Goal: Task Accomplishment & Management: Manage account settings

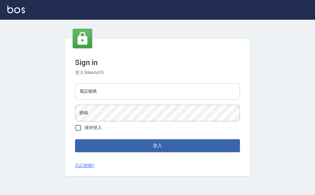
click at [125, 90] on input "電話號碼" at bounding box center [157, 91] width 165 height 17
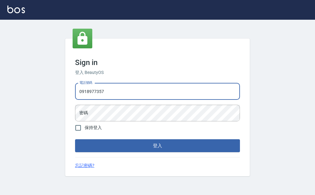
type input "0918977357"
click at [75, 139] on button "登入" at bounding box center [157, 145] width 165 height 13
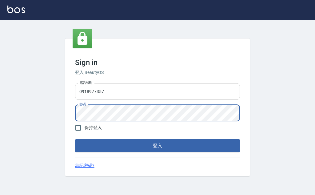
click at [75, 139] on button "登入" at bounding box center [157, 145] width 165 height 13
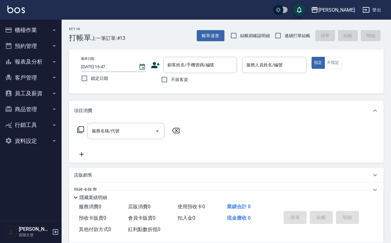
click at [157, 35] on div "Key In 打帳單 上一筆訂單:#13 帳單速查 結帳前確認明細 連續打單結帳 掛單 結帳 明細" at bounding box center [223, 31] width 322 height 22
click at [38, 106] on button "商品管理" at bounding box center [30, 110] width 57 height 16
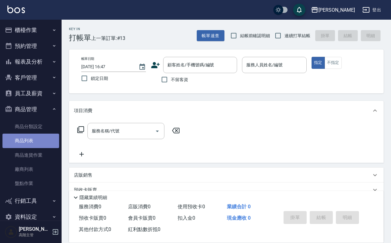
click at [39, 142] on link "商品列表" at bounding box center [30, 141] width 57 height 14
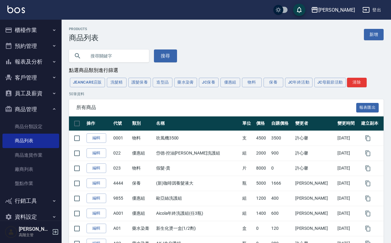
click at [107, 59] on input "text" at bounding box center [115, 56] width 58 height 17
type input "華"
type input "k"
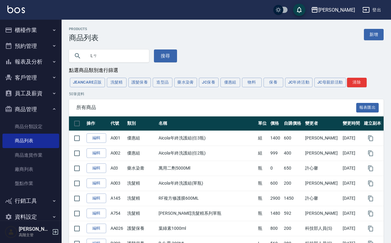
type input "L"
drag, startPoint x: 119, startPoint y: 56, endPoint x: 85, endPoint y: 58, distance: 34.2
click at [85, 58] on div "L" at bounding box center [109, 56] width 80 height 13
type input "q"
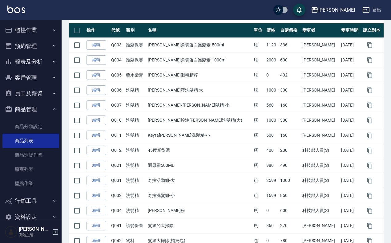
scroll to position [6, 0]
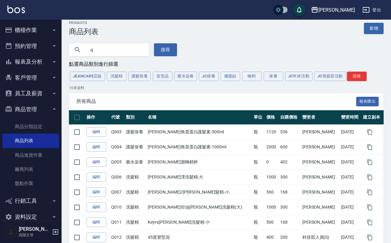
click at [315, 34] on div "Products 商品列表 新增" at bounding box center [226, 28] width 315 height 15
click at [315, 27] on link "新增" at bounding box center [374, 28] width 20 height 11
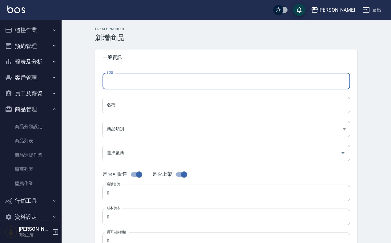
click at [120, 85] on input "代號" at bounding box center [226, 81] width 247 height 17
type input "Q998"
drag, startPoint x: 111, startPoint y: 113, endPoint x: 113, endPoint y: 109, distance: 4.4
click at [112, 110] on input "名稱" at bounding box center [226, 105] width 247 height 17
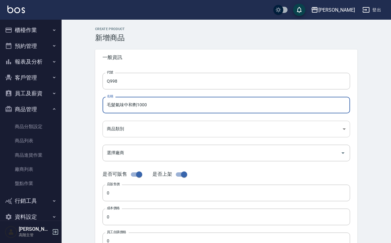
type input "毛髮氣味中和劑1000"
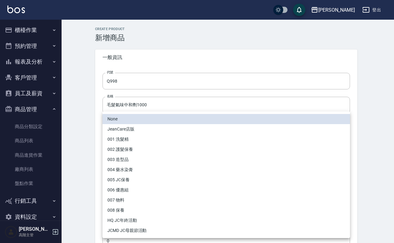
click at [157, 131] on body "上越傑森 登出 櫃檯作業 打帳單 帳單列表 掛單列表 座位開單 營業儀表板 現金收支登錄 高階收支登錄 材料自購登錄 每日結帳 排班表 現場電腦打卡 掃碼打卡…" at bounding box center [197, 212] width 394 height 425
click at [144, 170] on li "004 藥水染膏" at bounding box center [226, 170] width 247 height 10
type input "3804ce1e-d5d3-4fbe-b713-9fce7e4b6b4e"
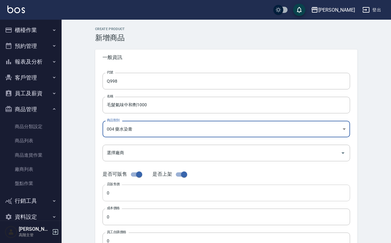
click at [140, 193] on input "0" at bounding box center [226, 193] width 247 height 17
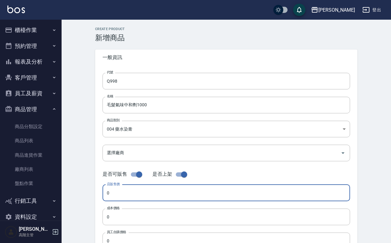
click at [136, 176] on input "checkbox" at bounding box center [139, 175] width 35 height 12
checkbox input "false"
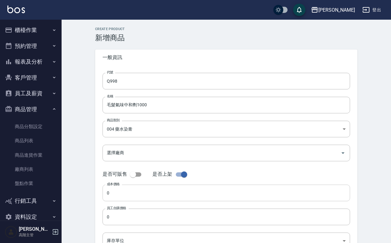
click at [139, 192] on input "0" at bounding box center [226, 193] width 247 height 17
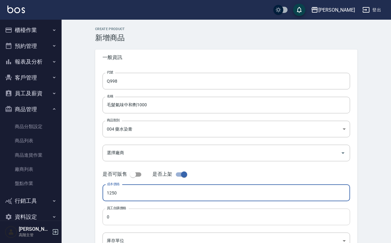
type input "1250"
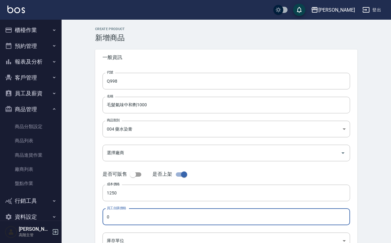
click at [143, 195] on input "0" at bounding box center [226, 217] width 247 height 17
type input "750"
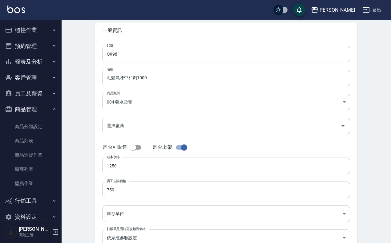
scroll to position [38, 0]
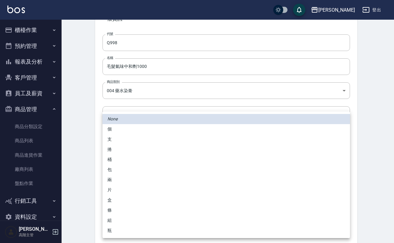
drag, startPoint x: 139, startPoint y: 209, endPoint x: 142, endPoint y: 207, distance: 3.8
click at [139, 195] on body "上越傑森 登出 櫃檯作業 打帳單 帳單列表 掛單列表 座位開單 營業儀表板 現金收支登錄 高階收支登錄 材料自購登錄 每日結帳 排班表 現場電腦打卡 掃碼打卡…" at bounding box center [197, 119] width 394 height 315
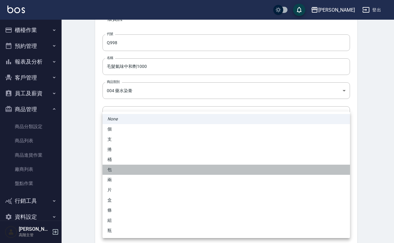
click at [150, 170] on li "包" at bounding box center [226, 170] width 247 height 10
type input "包"
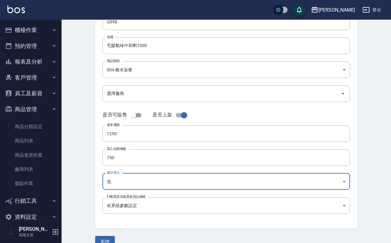
scroll to position [71, 0]
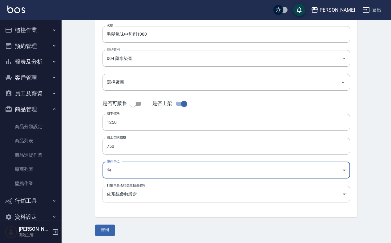
click at [135, 195] on body "上越傑森 登出 櫃檯作業 打帳單 帳單列表 掛單列表 座位開單 營業儀表板 現金收支登錄 高階收支登錄 材料自購登錄 每日結帳 排班表 現場電腦打卡 掃碼打卡…" at bounding box center [195, 86] width 391 height 315
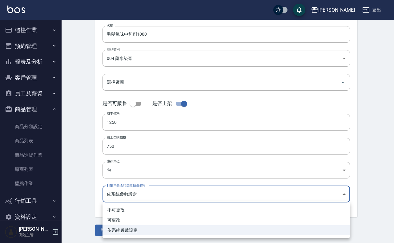
click at [82, 195] on div at bounding box center [197, 121] width 394 height 243
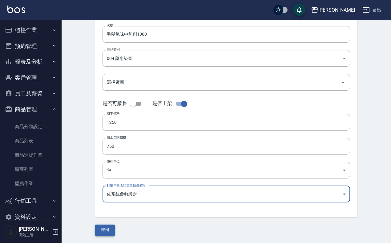
click at [102, 195] on button "新增" at bounding box center [105, 230] width 20 height 11
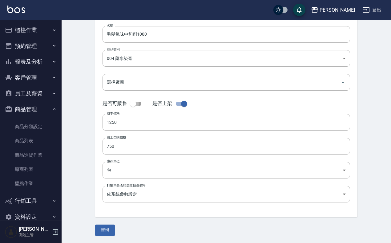
click at [136, 104] on input "checkbox" at bounding box center [132, 104] width 35 height 12
checkbox input "true"
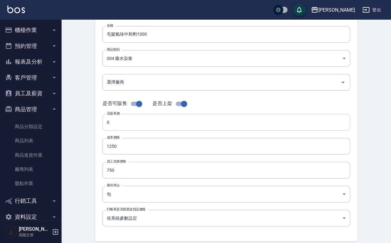
click at [136, 123] on input "0" at bounding box center [226, 122] width 247 height 17
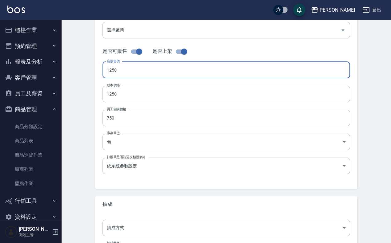
scroll to position [181, 0]
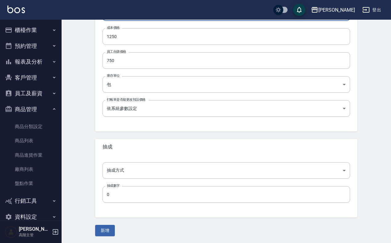
type input "1250"
drag, startPoint x: 118, startPoint y: 219, endPoint x: 113, endPoint y: 225, distance: 7.8
click at [118, 195] on form "Create Product 新增商品 一般資訊 代號 Q998 代號 名稱 毛髮氣味中和劑1000 名稱 商品類別 004 藥水染膏 3804ce1e-…" at bounding box center [226, 41] width 262 height 390
click at [107, 195] on button "新增" at bounding box center [105, 230] width 20 height 11
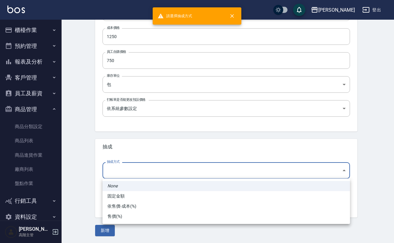
click at [128, 167] on body "請選擇抽成方式 上越傑森 登出 櫃檯作業 打帳單 帳單列表 掛單列表 座位開單 營業儀表板 現金收支登錄 高階收支登錄 材料自購登錄 每日結帳 排班表 現場電…" at bounding box center [197, 31] width 394 height 425
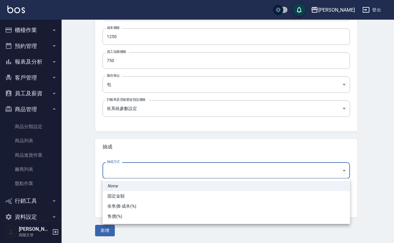
click at [133, 195] on li "依售價-成本(%)" at bounding box center [226, 207] width 247 height 10
type input "byCost"
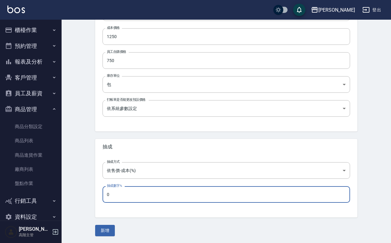
click at [124, 194] on input "0" at bounding box center [226, 195] width 247 height 17
click at [117, 195] on input "0" at bounding box center [226, 195] width 247 height 17
drag, startPoint x: 114, startPoint y: 195, endPoint x: 100, endPoint y: 196, distance: 13.9
click at [99, 195] on div "抽成方式 依售價-成本(%) byCost 抽成方式 抽成數字% 0 抽成數字%" at bounding box center [226, 186] width 262 height 63
type input "50"
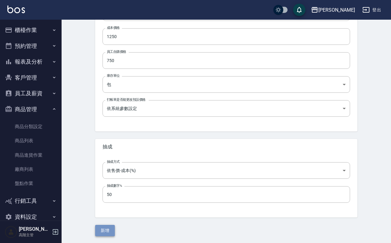
click at [107, 195] on button "新增" at bounding box center [105, 230] width 20 height 11
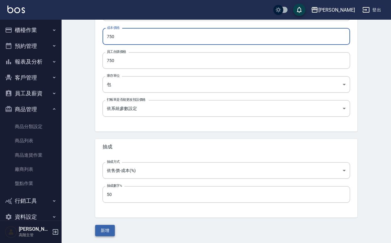
type input "750"
click at [105, 195] on button "新增" at bounding box center [105, 230] width 20 height 11
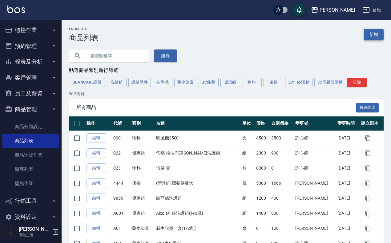
click at [315, 36] on link "新增" at bounding box center [374, 34] width 20 height 11
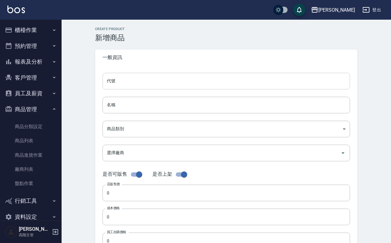
click at [151, 77] on input "代號" at bounding box center [226, 81] width 247 height 17
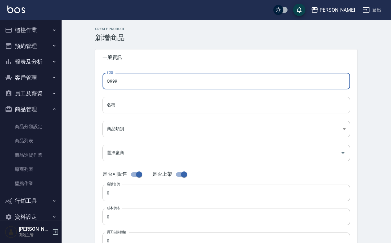
type input "Q999"
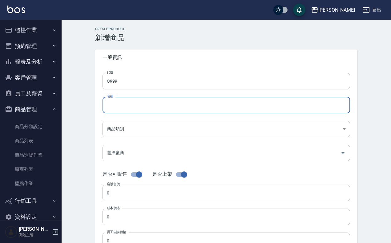
click at [154, 112] on input "名稱" at bounding box center [226, 105] width 247 height 17
type input "溫塑免軟化第一劑500ML"
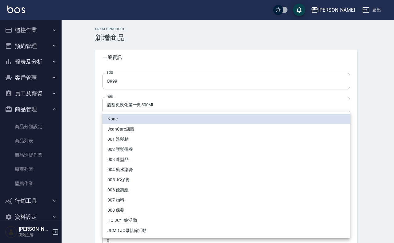
click at [145, 128] on body "上越傑森 登出 櫃檯作業 打帳單 帳單列表 掛單列表 座位開單 營業儀表板 現金收支登錄 高階收支登錄 材料自購登錄 每日結帳 排班表 現場電腦打卡 掃碼打卡…" at bounding box center [197, 212] width 394 height 425
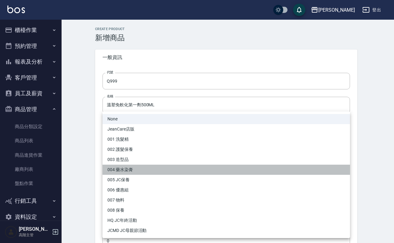
click at [151, 167] on li "004 藥水染膏" at bounding box center [226, 170] width 247 height 10
type input "3804ce1e-d5d3-4fbe-b713-9fce7e4b6b4e"
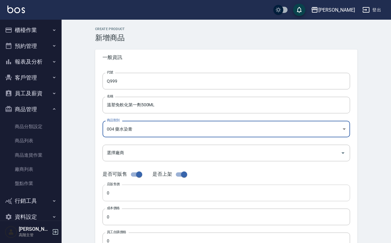
click at [124, 195] on input "0" at bounding box center [226, 193] width 247 height 17
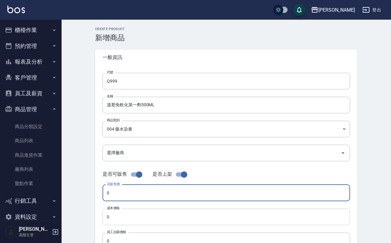
click at [135, 195] on input "0" at bounding box center [226, 217] width 247 height 17
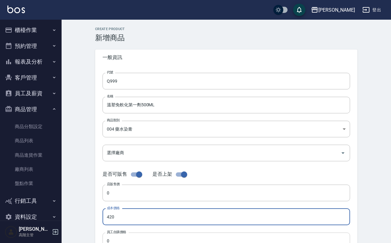
type input "420"
click at [116, 195] on input "0" at bounding box center [226, 241] width 247 height 17
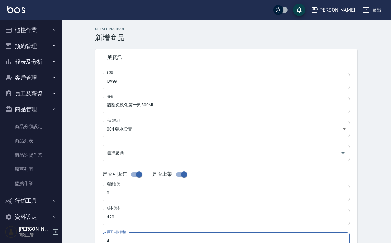
scroll to position [0, 0]
type input "420"
click at [136, 176] on input "checkbox" at bounding box center [139, 175] width 35 height 12
checkbox input "false"
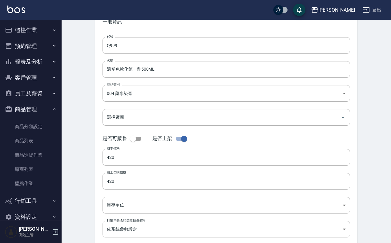
scroll to position [71, 0]
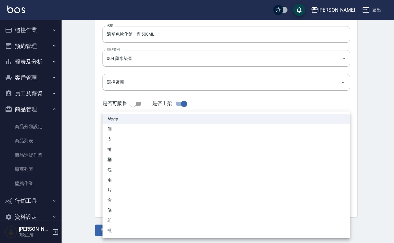
click at [139, 166] on body "上越傑森 登出 櫃檯作業 打帳單 帳單列表 掛單列表 座位開單 營業儀表板 現金收支登錄 高階收支登錄 材料自購登錄 每日結帳 排班表 現場電腦打卡 掃碼打卡…" at bounding box center [197, 86] width 394 height 315
click at [139, 170] on li "包" at bounding box center [226, 170] width 247 height 10
type input "包"
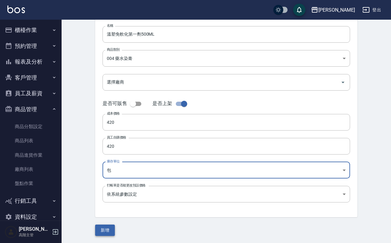
click at [108, 195] on button "新增" at bounding box center [105, 230] width 20 height 11
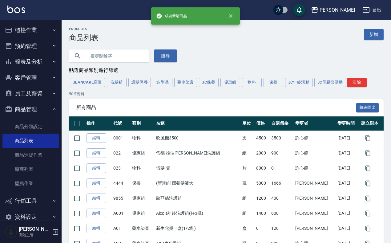
click at [107, 55] on input "text" at bounding box center [115, 56] width 58 height 17
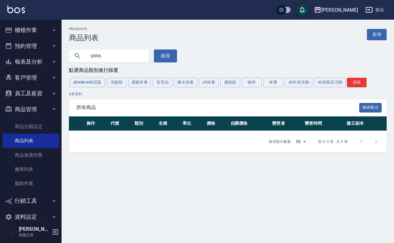
click at [107, 55] on input "Q996" at bounding box center [115, 56] width 58 height 17
type input "Q998"
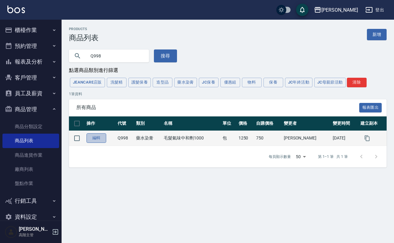
click at [97, 135] on link "編輯" at bounding box center [96, 139] width 20 height 10
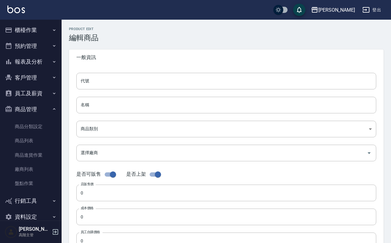
scroll to position [94, 0]
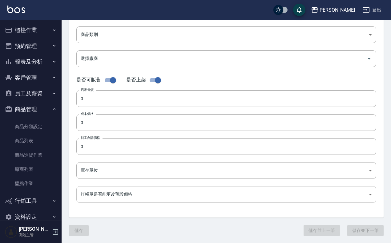
type input "Q998"
type input "毛髮氣味中和劑1000"
type input "3804ce1e-d5d3-4fbe-b713-9fce7e4b6b4e"
type input "1250"
type input "750"
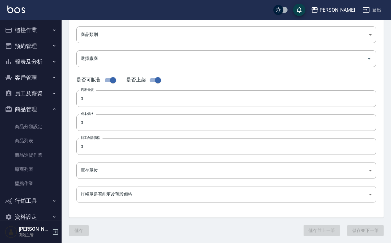
type input "750"
type input "包"
type input "UNSET"
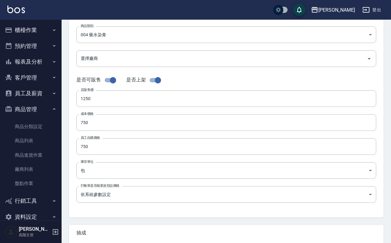
click at [115, 79] on input "checkbox" at bounding box center [112, 80] width 35 height 12
checkbox input "false"
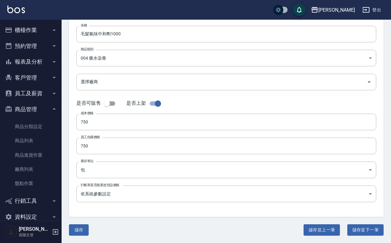
scroll to position [71, 0]
click at [90, 195] on div "儲存 儲存並上一筆 儲存並下一筆" at bounding box center [226, 230] width 315 height 11
click at [81, 195] on button "儲存" at bounding box center [79, 230] width 20 height 11
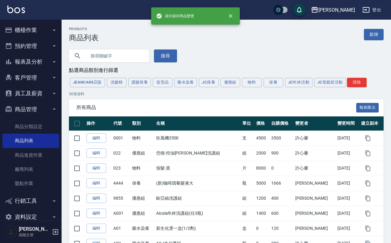
click at [98, 56] on input "text" at bounding box center [115, 56] width 58 height 17
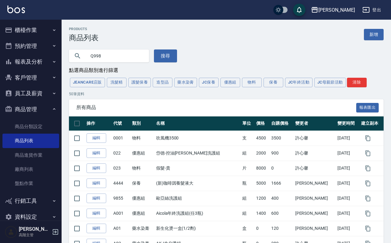
type input "Q998"
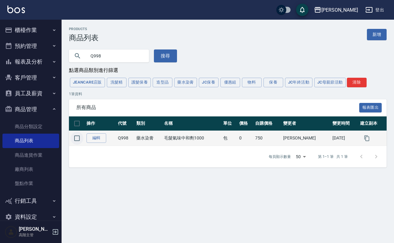
click at [80, 139] on input "checkbox" at bounding box center [76, 138] width 13 height 13
checkbox input "true"
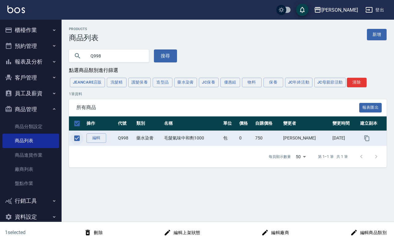
click at [81, 139] on input "checkbox" at bounding box center [76, 138] width 13 height 13
checkbox input "false"
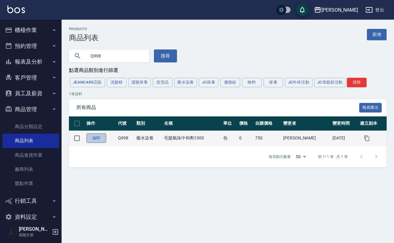
click at [99, 136] on link "編輯" at bounding box center [96, 139] width 20 height 10
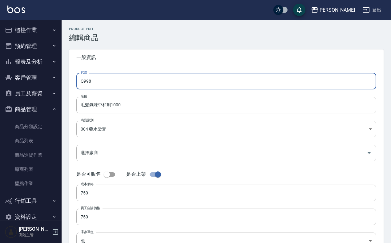
click at [152, 85] on input "Q998" at bounding box center [226, 81] width 300 height 17
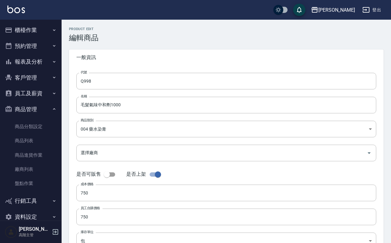
drag, startPoint x: 188, startPoint y: 116, endPoint x: 183, endPoint y: 105, distance: 12.1
click at [188, 115] on form "代號 Q998 代號 名稱 毛髮氣味中和劑1000 名稱 商品類別 004 藥水染膏 3804ce1e-d5d3-4fbe-b713-9fce7e4b6b…" at bounding box center [226, 177] width 300 height 208
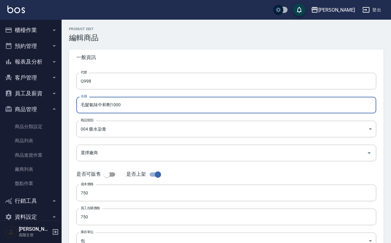
click at [183, 105] on input "毛髮氣味中和劑1000" at bounding box center [226, 105] width 300 height 17
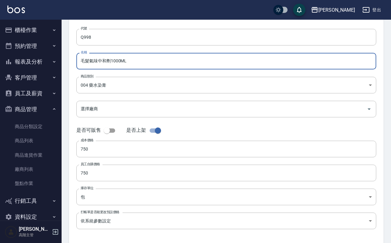
scroll to position [71, 0]
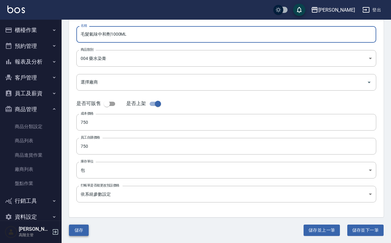
type input "毛髮氣味中和劑1000ML"
click at [78, 195] on button "儲存" at bounding box center [79, 230] width 20 height 11
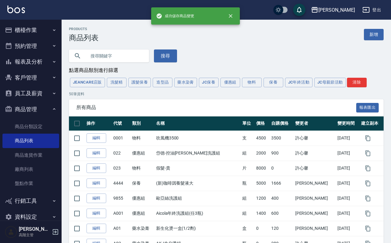
click at [315, 28] on div "Products 商品列表 新增" at bounding box center [226, 34] width 315 height 15
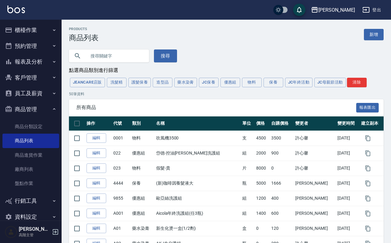
click at [315, 28] on div "Products 商品列表 新增" at bounding box center [226, 34] width 315 height 15
click at [315, 33] on link "新增" at bounding box center [374, 34] width 20 height 11
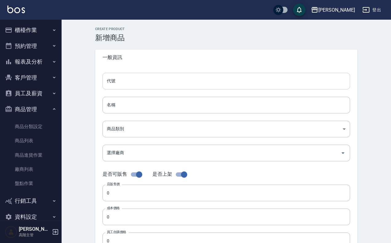
click at [133, 78] on input "代號" at bounding box center [226, 81] width 247 height 17
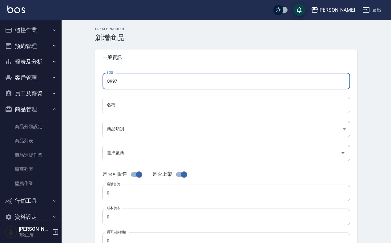
type input "Q997"
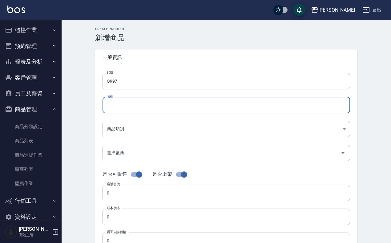
click at [127, 102] on input "名稱" at bounding box center [226, 105] width 247 height 17
type input "[PERSON_NAME]酪胺酸蛋白500ML(免軟化)"
click at [161, 119] on div "代號 Q997 代號 名稱 華旭酪胺酸蛋白500ML(免軟化) 名稱 商品類別 ​ 商品類別 選擇廠商 選擇廠商 是否可販售 是否上架 店販售價 0 店販…" at bounding box center [226, 189] width 262 height 247
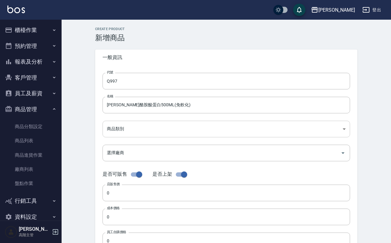
click at [162, 124] on body "上越傑森 登出 櫃檯作業 打帳單 帳單列表 掛單列表 座位開單 營業儀表板 現金收支登錄 高階收支登錄 材料自購登錄 每日結帳 排班表 現場電腦打卡 掃碼打卡…" at bounding box center [195, 212] width 391 height 425
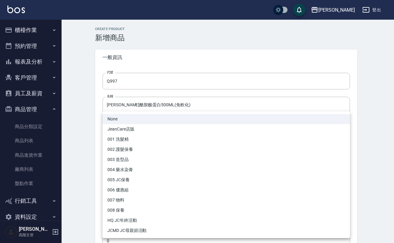
click at [143, 167] on li "004 藥水染膏" at bounding box center [226, 170] width 247 height 10
type input "3804ce1e-d5d3-4fbe-b713-9fce7e4b6b4e"
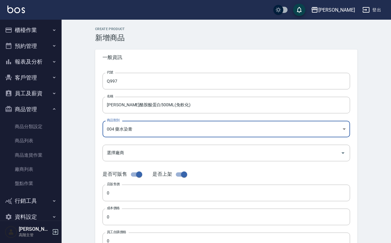
click at [139, 178] on input "checkbox" at bounding box center [139, 175] width 35 height 12
checkbox input "false"
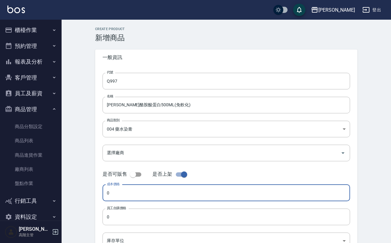
click at [128, 190] on input "0" at bounding box center [226, 193] width 247 height 17
type input "650"
click at [108, 195] on input "0" at bounding box center [226, 217] width 247 height 17
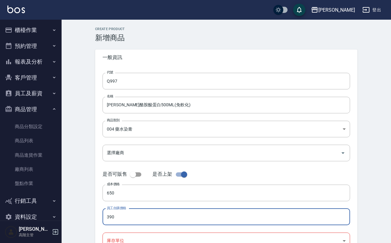
type input "390"
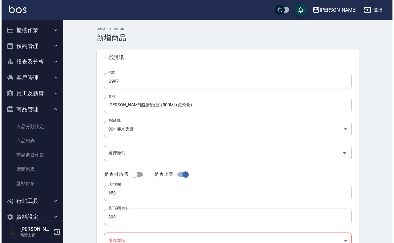
scroll to position [76, 0]
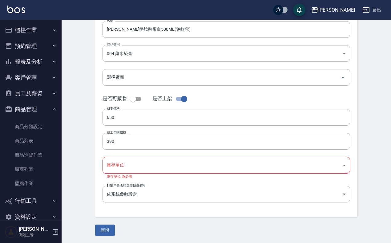
click at [121, 153] on div "代號 Q997 代號 名稱 華旭酪胺酸蛋白500ML(免軟化) 名稱 商品類別 004 藥水染膏 3804ce1e-d5d3-4fbe-b713-9fce…" at bounding box center [226, 104] width 262 height 228
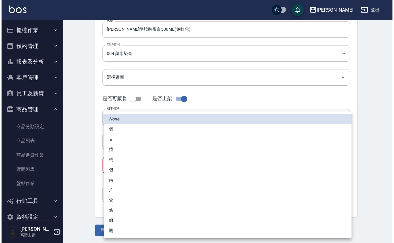
click at [121, 162] on body "上越傑森 登出 櫃檯作業 打帳單 帳單列表 掛單列表 座位開單 營業儀表板 現金收支登錄 高階收支登錄 材料自購登錄 每日結帳 排班表 現場電腦打卡 掃碼打卡…" at bounding box center [195, 84] width 391 height 320
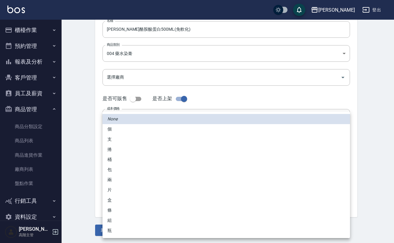
click at [133, 170] on li "包" at bounding box center [226, 170] width 247 height 10
type input "包"
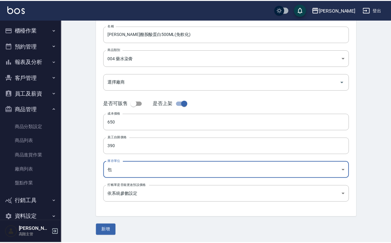
scroll to position [71, 0]
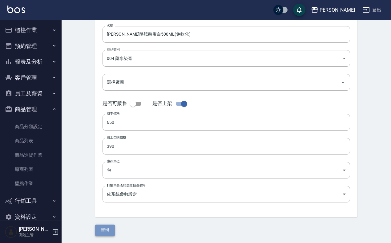
click at [105, 195] on button "新增" at bounding box center [105, 230] width 20 height 11
click at [124, 123] on input "650" at bounding box center [226, 122] width 247 height 17
click at [134, 105] on input "checkbox" at bounding box center [132, 104] width 35 height 12
checkbox input "true"
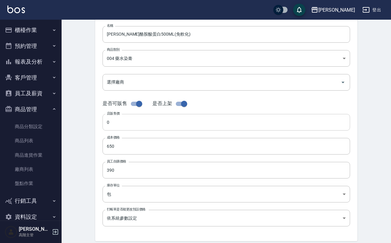
click at [128, 117] on input "0" at bounding box center [226, 122] width 247 height 17
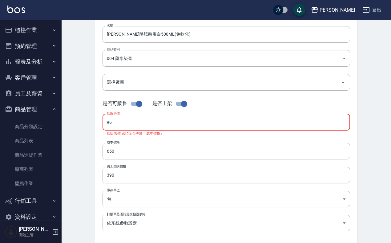
type input "9"
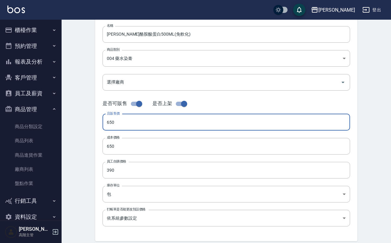
scroll to position [181, 0]
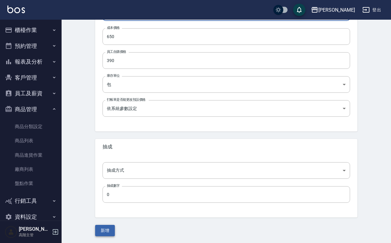
type input "650"
click at [98, 195] on button "新增" at bounding box center [105, 230] width 20 height 11
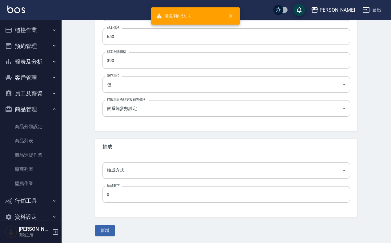
click at [118, 179] on div "抽成方式 ​ 抽成方式 抽成數字 0 抽成數字" at bounding box center [226, 186] width 262 height 63
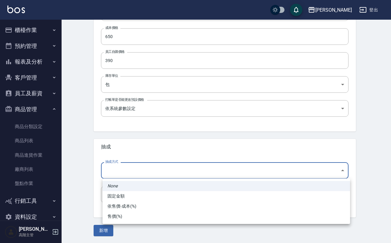
drag, startPoint x: 124, startPoint y: 172, endPoint x: 124, endPoint y: 179, distance: 6.8
click at [124, 173] on body "上越傑森 登出 櫃檯作業 打帳單 帳單列表 掛單列表 座位開單 營業儀表板 現金收支登錄 高階收支登錄 材料自購登錄 每日結帳 排班表 現場電腦打卡 掃碼打卡…" at bounding box center [195, 31] width 391 height 425
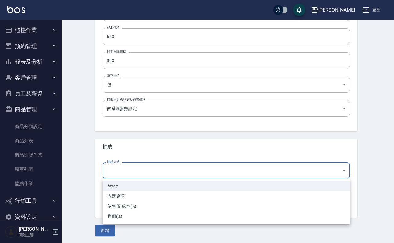
click at [134, 195] on li "依售價-成本(%)" at bounding box center [226, 207] width 247 height 10
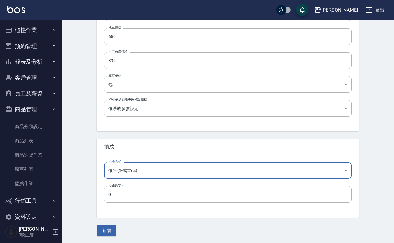
type input "byCost"
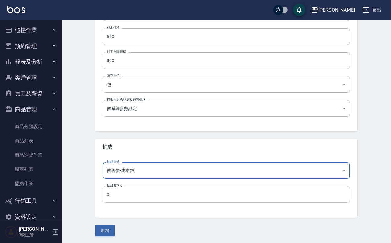
click at [121, 190] on input "0" at bounding box center [226, 195] width 247 height 17
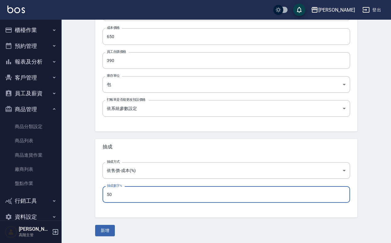
type input "50"
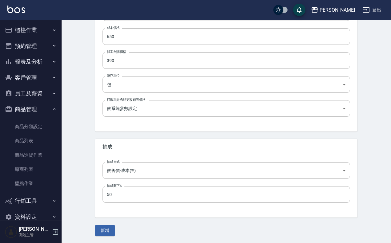
click at [88, 195] on div "Create Product 新增商品 一般資訊 代號 Q997 代號 名稱 華旭酪胺酸蛋白500ML(免軟化) 名稱 商品類別 004 藥水染膏 380…" at bounding box center [226, 41] width 277 height 390
click at [97, 195] on button "新增" at bounding box center [105, 230] width 20 height 11
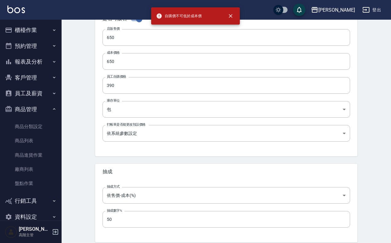
scroll to position [142, 0]
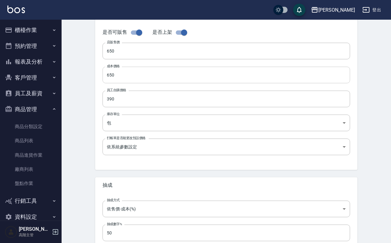
click at [125, 72] on input "650" at bounding box center [226, 75] width 247 height 17
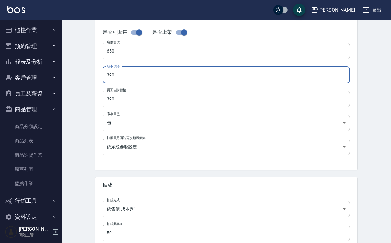
type input "390"
click at [95, 112] on div "代號 Q997 代號 名稱 華旭酪胺酸蛋白500ML(免軟化) 名稱 商品類別 004 藥水染膏 3804ce1e-d5d3-4fbe-b713-9fce…" at bounding box center [226, 46] width 262 height 247
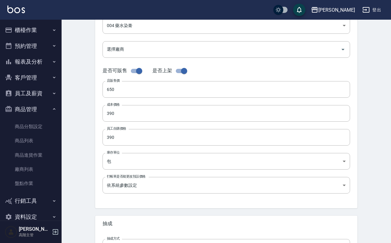
click at [136, 70] on input "checkbox" at bounding box center [139, 71] width 35 height 12
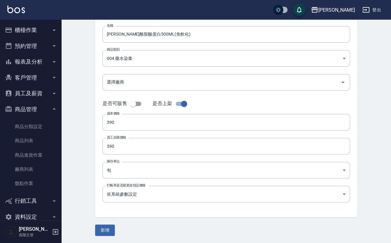
click at [142, 100] on input "checkbox" at bounding box center [132, 104] width 35 height 12
checkbox input "true"
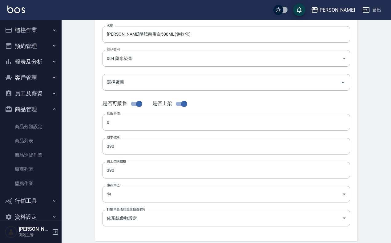
scroll to position [104, 0]
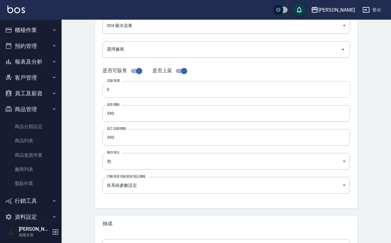
click at [124, 92] on input "0" at bounding box center [226, 89] width 247 height 17
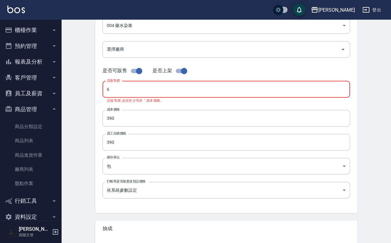
type input "6"
click at [141, 74] on input "checkbox" at bounding box center [139, 71] width 35 height 12
checkbox input "false"
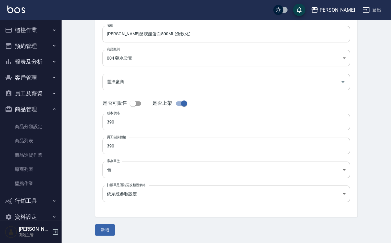
scroll to position [71, 0]
click at [96, 195] on button "新增" at bounding box center [105, 230] width 20 height 11
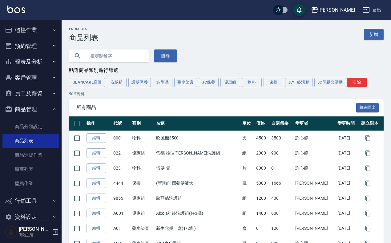
click at [123, 62] on input "text" at bounding box center [115, 56] width 58 height 17
type input "Q"
click at [175, 59] on button "搜尋" at bounding box center [165, 56] width 23 height 13
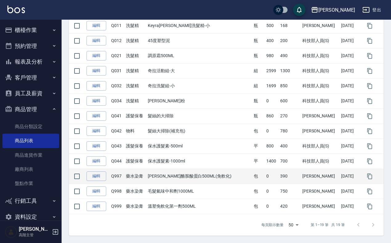
scroll to position [205, 0]
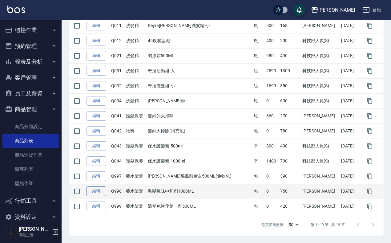
click at [96, 193] on link "編輯" at bounding box center [96, 192] width 20 height 10
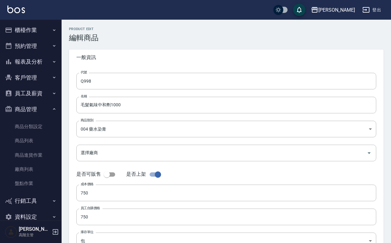
type input "毛髮氣味中和劑1000ML"
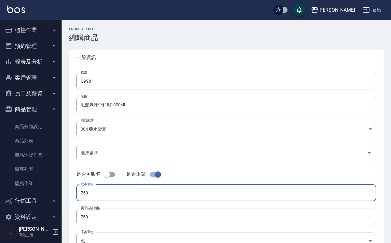
click at [117, 194] on input "750" at bounding box center [226, 193] width 300 height 17
drag, startPoint x: 117, startPoint y: 194, endPoint x: 83, endPoint y: 191, distance: 34.3
click at [83, 191] on input "750" at bounding box center [226, 193] width 300 height 17
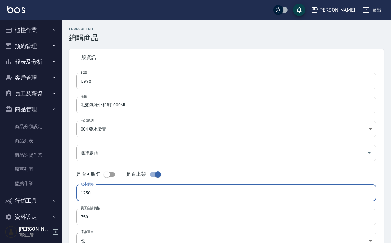
type input "1250"
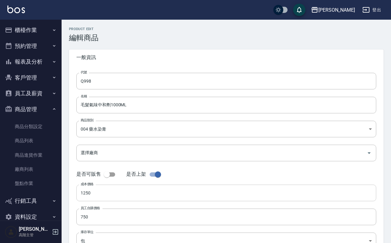
scroll to position [71, 0]
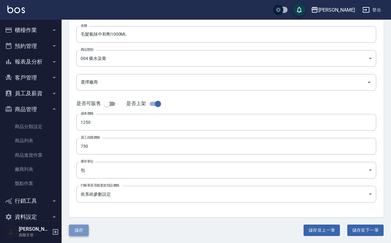
click at [85, 195] on button "儲存" at bounding box center [79, 230] width 20 height 11
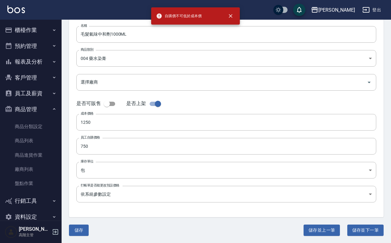
click at [112, 107] on input "checkbox" at bounding box center [106, 104] width 35 height 12
checkbox input "true"
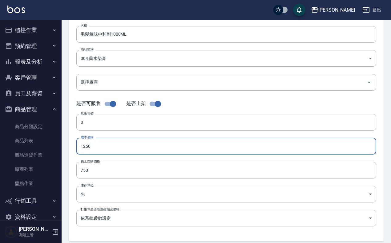
drag, startPoint x: 105, startPoint y: 149, endPoint x: 76, endPoint y: 141, distance: 29.9
click at [76, 146] on input "1250" at bounding box center [226, 146] width 300 height 17
type input "750"
click at [87, 125] on input "0" at bounding box center [226, 122] width 300 height 17
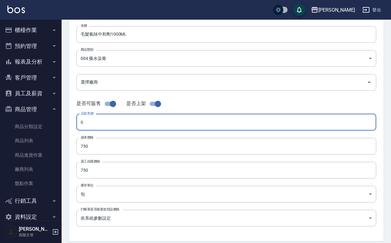
drag, startPoint x: 138, startPoint y: 119, endPoint x: 45, endPoint y: 119, distance: 92.7
click at [48, 117] on div "上越傑森 登出 櫃檯作業 打帳單 帳單列表 掛單列表 座位開單 營業儀表板 現金收支登錄 高階收支登錄 材料自購登錄 每日結帳 排班表 現場電腦打卡 掃碼打卡…" at bounding box center [195, 141] width 391 height 425
type input "1250"
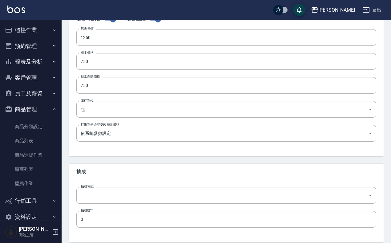
scroll to position [181, 0]
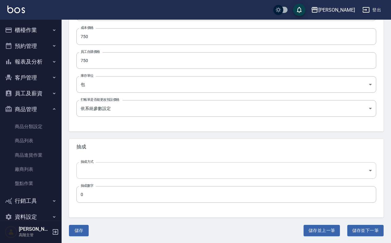
drag, startPoint x: 82, startPoint y: 227, endPoint x: 121, endPoint y: 170, distance: 69.3
click at [119, 188] on div "Product Edit 編輯商品 一般資訊 代號 Q998 代號 名稱 毛髮氣味中和劑1000ML 名稱 商品類別 004 藥水染膏 3804ce1e-…" at bounding box center [226, 41] width 329 height 390
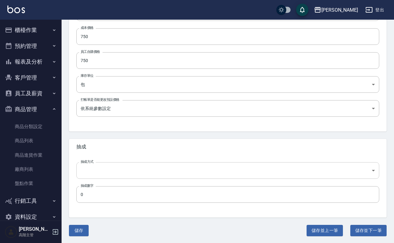
click at [121, 169] on body "上越傑森 登出 櫃檯作業 打帳單 帳單列表 掛單列表 座位開單 營業儀表板 現金收支登錄 高階收支登錄 材料自購登錄 每日結帳 排班表 現場電腦打卡 掃碼打卡…" at bounding box center [197, 31] width 394 height 425
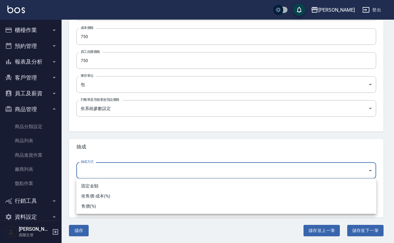
click at [116, 192] on li "依售價-成本(%)" at bounding box center [226, 196] width 300 height 10
type input "byCost"
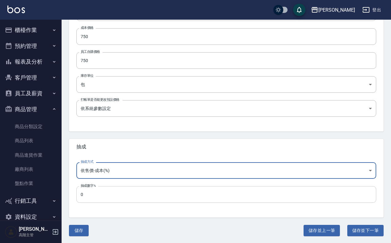
click at [110, 195] on input "0" at bounding box center [226, 195] width 300 height 17
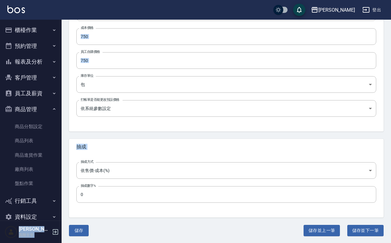
drag, startPoint x: 138, startPoint y: 184, endPoint x: 42, endPoint y: 203, distance: 96.9
click at [42, 195] on div "上越傑森 登出 櫃檯作業 打帳單 帳單列表 掛單列表 座位開單 營業儀表板 現金收支登錄 高階收支登錄 材料自購登錄 每日結帳 排班表 現場電腦打卡 掃碼打卡…" at bounding box center [195, 31] width 391 height 425
click at [58, 195] on div "上越傑森 登出 櫃檯作業 打帳單 帳單列表 掛單列表 座位開單 營業儀表板 現金收支登錄 高階收支登錄 材料自購登錄 每日結帳 排班表 現場電腦打卡 掃碼打卡…" at bounding box center [195, 31] width 391 height 425
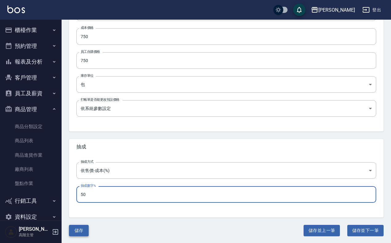
type input "50"
click at [79, 195] on button "儲存" at bounding box center [79, 230] width 20 height 11
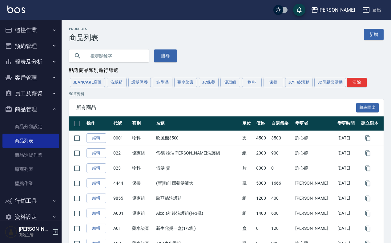
drag, startPoint x: 108, startPoint y: 57, endPoint x: 116, endPoint y: 53, distance: 9.4
click at [108, 57] on input "text" at bounding box center [115, 56] width 58 height 17
type input "Q"
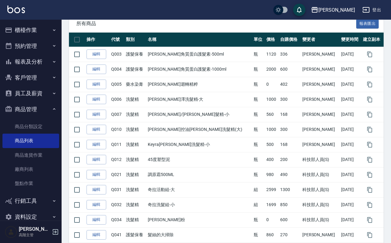
scroll to position [13, 0]
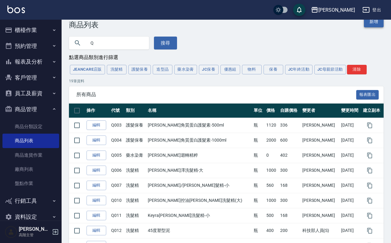
click at [315, 25] on link "新增" at bounding box center [374, 21] width 20 height 11
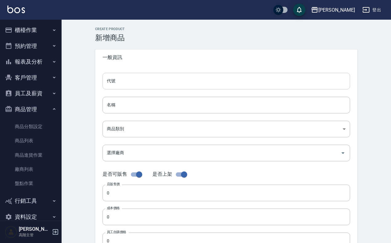
click at [114, 82] on input "代號" at bounding box center [226, 81] width 247 height 17
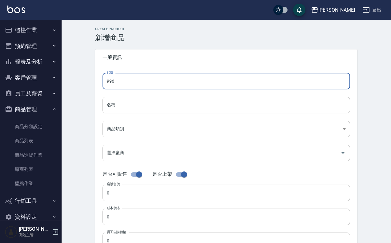
click at [107, 80] on input "996" at bounding box center [226, 81] width 247 height 17
type input "Q996"
click at [111, 108] on input "名稱" at bounding box center [226, 105] width 247 height 17
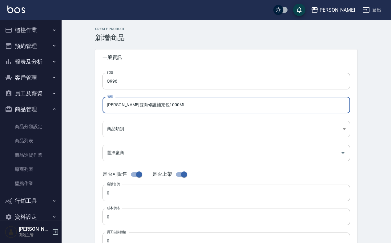
type input "[PERSON_NAME]雙向修護補充包1000ML"
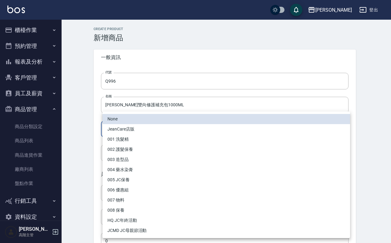
click at [176, 128] on body "上越傑森 登出 櫃檯作業 打帳單 帳單列表 掛單列表 座位開單 營業儀表板 現金收支登錄 高階收支登錄 材料自購登錄 每日結帳 排班表 現場電腦打卡 掃碼打卡…" at bounding box center [195, 212] width 391 height 425
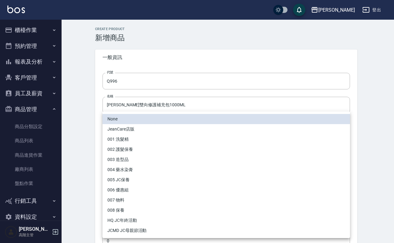
click at [151, 170] on li "004 藥水染膏" at bounding box center [226, 170] width 247 height 10
type input "3804ce1e-d5d3-4fbe-b713-9fce7e4b6b4e"
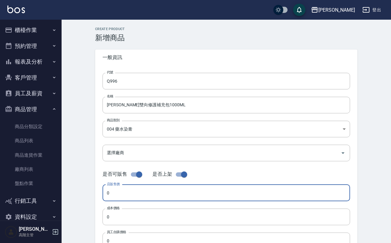
click at [133, 193] on input "0" at bounding box center [226, 193] width 247 height 17
type input "780"
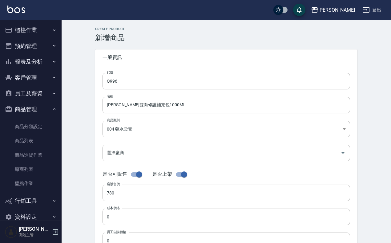
click at [118, 195] on label "成本價格" at bounding box center [113, 208] width 13 height 5
click at [118, 195] on input "0" at bounding box center [226, 217] width 247 height 17
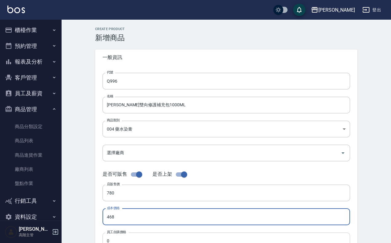
type input "468"
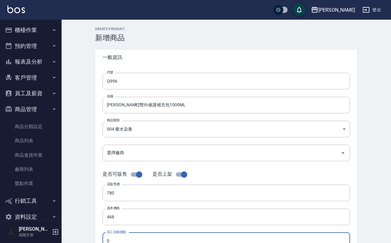
click at [116, 195] on input "0" at bounding box center [226, 241] width 247 height 17
type input "468"
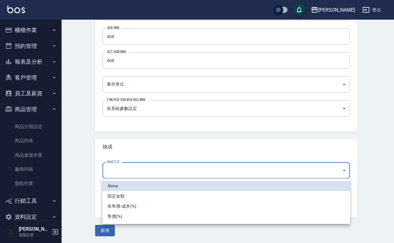
click at [144, 176] on body "上越傑森 登出 櫃檯作業 打帳單 帳單列表 掛單列表 座位開單 營業儀表板 現金收支登錄 高階收支登錄 材料自購登錄 每日結帳 排班表 現場電腦打卡 掃碼打卡…" at bounding box center [197, 31] width 394 height 425
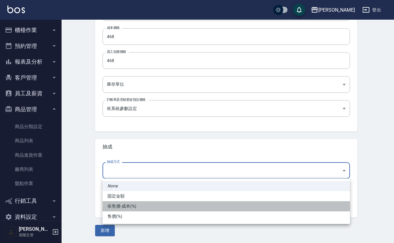
click at [131, 195] on li "依售價-成本(%)" at bounding box center [226, 207] width 247 height 10
type input "byCost"
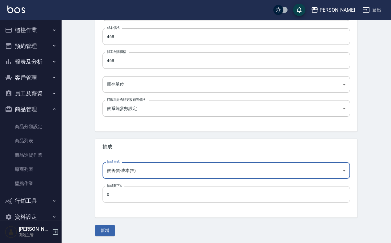
click at [131, 192] on input "0" at bounding box center [226, 195] width 247 height 17
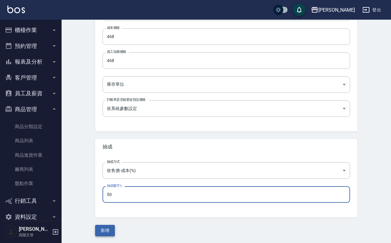
type input "50"
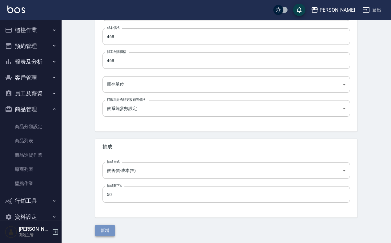
click at [108, 195] on button "新增" at bounding box center [105, 230] width 20 height 11
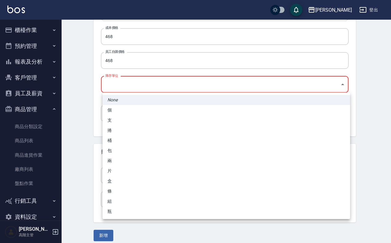
click at [149, 80] on body "上越傑森 登出 櫃檯作業 打帳單 帳單列表 掛單列表 座位開單 營業儀表板 現金收支登錄 高階收支登錄 材料自購登錄 每日結帳 排班表 現場電腦打卡 掃碼打卡…" at bounding box center [195, 34] width 391 height 430
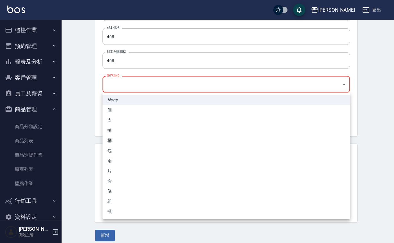
click at [131, 151] on li "包" at bounding box center [226, 151] width 247 height 10
type input "包"
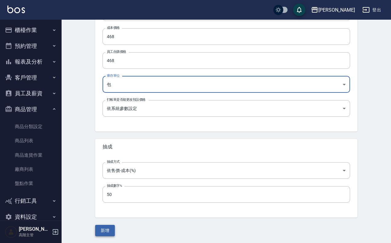
click at [103, 195] on button "新增" at bounding box center [105, 230] width 20 height 11
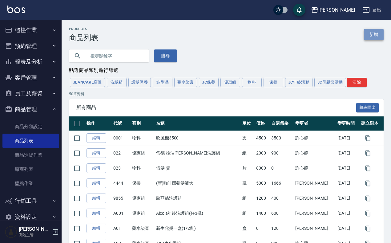
click at [315, 30] on link "新增" at bounding box center [374, 34] width 20 height 11
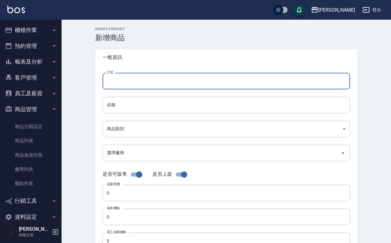
click at [129, 74] on input "代號" at bounding box center [226, 81] width 247 height 17
type input "ㄆ"
type input "Q995"
click at [108, 100] on div "名稱 名稱" at bounding box center [226, 105] width 247 height 17
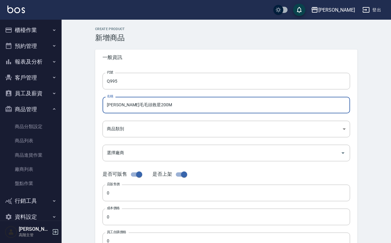
type input "華旭毛毛頭救星200ML"
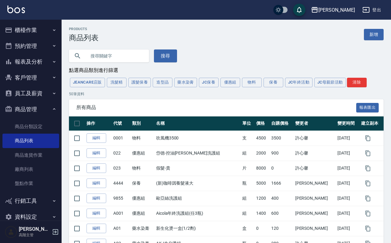
click at [121, 58] on input "text" at bounding box center [115, 56] width 58 height 17
type input "毛毛"
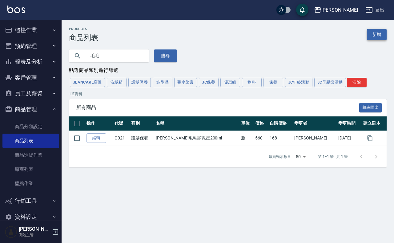
click at [315, 37] on link "新增" at bounding box center [377, 34] width 20 height 11
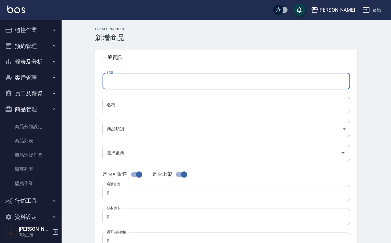
click at [118, 82] on input "代號" at bounding box center [226, 81] width 247 height 17
drag, startPoint x: 128, startPoint y: 82, endPoint x: 91, endPoint y: 82, distance: 36.9
click at [91, 82] on div "Create Product 新增商品 一般資訊 代號 885 代號 名稱 名稱 商品類別 ​ 商品類別 選擇廠商 選擇廠商 是否可販售 是否上架 店販售…" at bounding box center [226, 222] width 277 height 390
type input "Q995"
click at [130, 112] on input "名稱" at bounding box center [226, 105] width 247 height 17
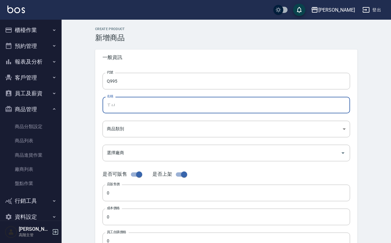
type input "ㄒ"
type input "[PERSON_NAME]TG熱塑軟化第一劑1000ML"
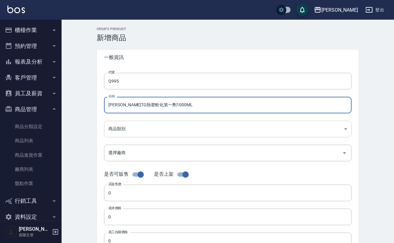
click at [131, 126] on body "上越傑森 登出 櫃檯作業 打帳單 帳單列表 掛單列表 座位開單 營業儀表板 現金收支登錄 高階收支登錄 材料自購登錄 每日結帳 排班表 現場電腦打卡 掃碼打卡…" at bounding box center [197, 212] width 394 height 425
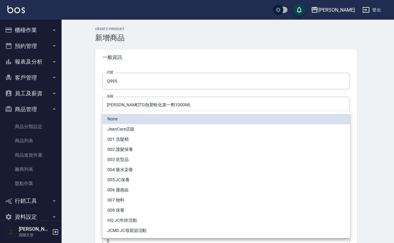
click at [144, 169] on li "004 藥水染膏" at bounding box center [226, 170] width 247 height 10
type input "3804ce1e-d5d3-4fbe-b713-9fce7e4b6b4e"
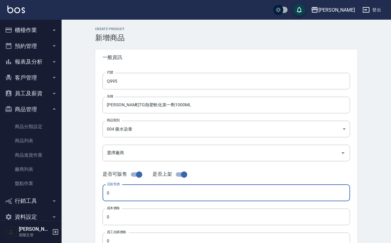
click at [128, 194] on input "0" at bounding box center [226, 193] width 247 height 17
type input "500"
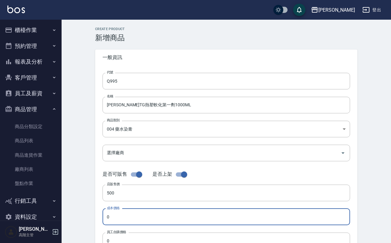
click at [125, 195] on input "0" at bounding box center [226, 217] width 247 height 17
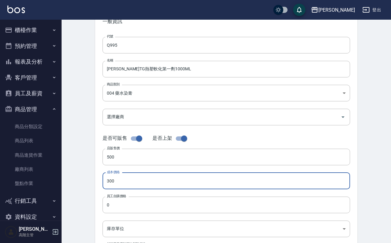
scroll to position [77, 0]
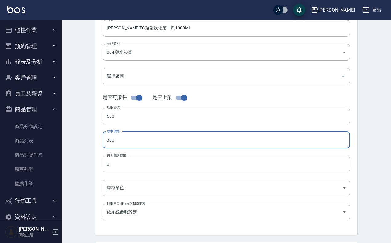
type input "300"
click at [141, 169] on input "0" at bounding box center [226, 164] width 247 height 17
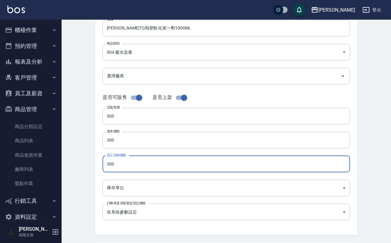
type input "300"
click at [88, 173] on div "Create Product 新增商品 一般資訊 代號 Q995 代號 名稱 華旭TG熱塑軟化第一劑1000ML 名稱 商品類別 004 藥水染膏 380…" at bounding box center [226, 145] width 277 height 390
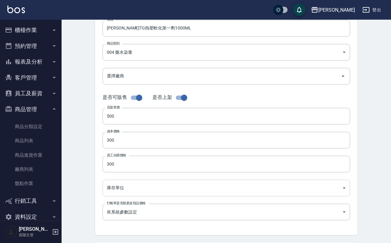
scroll to position [181, 0]
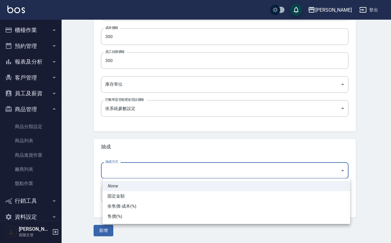
click at [131, 170] on body "上越傑森 登出 櫃檯作業 打帳單 帳單列表 掛單列表 座位開單 營業儀表板 現金收支登錄 高階收支登錄 材料自購登錄 每日結帳 排班表 現場電腦打卡 掃碼打卡…" at bounding box center [195, 31] width 391 height 425
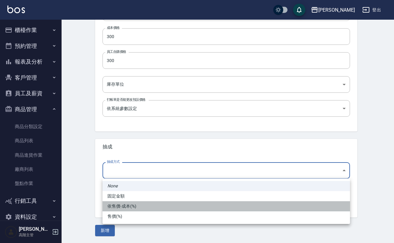
click at [133, 195] on li "依售價-成本(%)" at bounding box center [226, 207] width 247 height 10
type input "byCost"
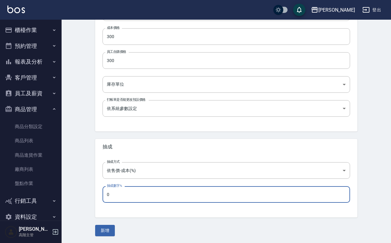
click at [132, 195] on input "0" at bounding box center [226, 195] width 247 height 17
type input "50"
click at [159, 86] on body "上越傑森 登出 櫃檯作業 打帳單 帳單列表 掛單列表 座位開單 營業儀表板 現金收支登錄 高階收支登錄 材料自購登錄 每日結帳 排班表 現場電腦打卡 掃碼打卡…" at bounding box center [195, 31] width 391 height 425
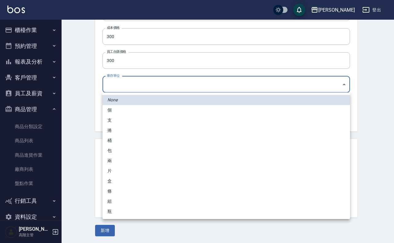
click at [146, 149] on li "包" at bounding box center [226, 151] width 247 height 10
type input "包"
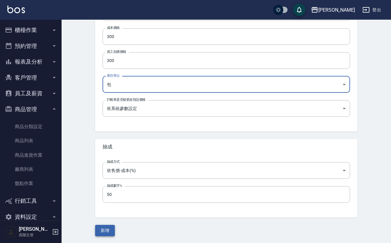
click at [114, 195] on button "新增" at bounding box center [105, 230] width 20 height 11
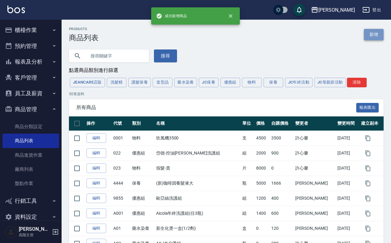
click at [315, 32] on link "新增" at bounding box center [374, 34] width 20 height 11
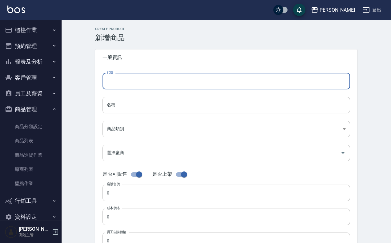
click at [142, 78] on input "代號" at bounding box center [226, 81] width 247 height 17
type input "Q994"
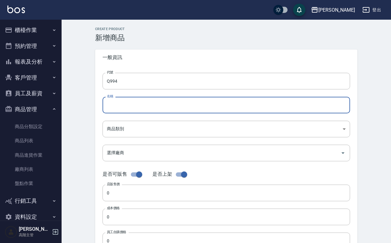
click at [132, 101] on input "名稱" at bounding box center [226, 105] width 247 height 17
type input "[PERSON_NAME]淨化露補充包1000ML"
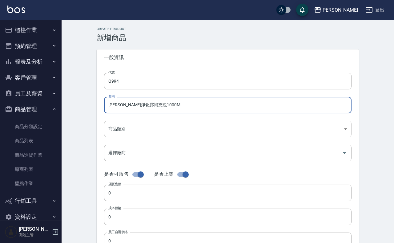
click at [127, 126] on body "上越傑森 登出 櫃檯作業 打帳單 帳單列表 掛單列表 座位開單 營業儀表板 現金收支登錄 高階收支登錄 材料自購登錄 每日結帳 排班表 現場電腦打卡 掃碼打卡…" at bounding box center [197, 212] width 394 height 425
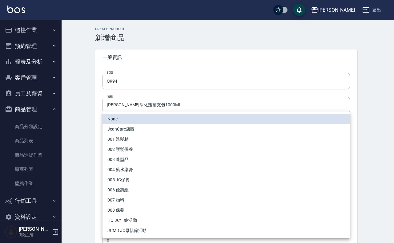
click at [150, 166] on li "004 藥水染膏" at bounding box center [226, 170] width 247 height 10
type input "3804ce1e-d5d3-4fbe-b713-9fce7e4b6b4e"
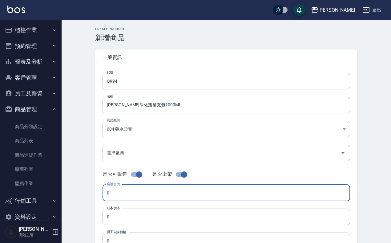
click at [136, 191] on input "0" at bounding box center [226, 193] width 247 height 17
type input "420"
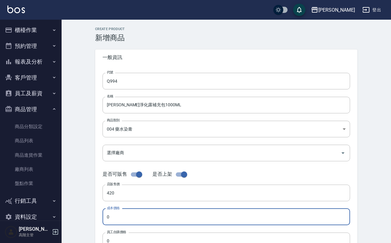
click at [129, 195] on input "0" at bounding box center [226, 217] width 247 height 17
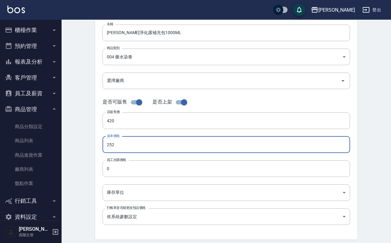
scroll to position [154, 0]
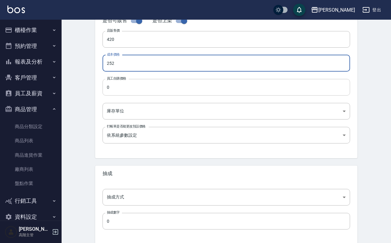
type input "252"
click at [148, 88] on input "0" at bounding box center [226, 87] width 247 height 17
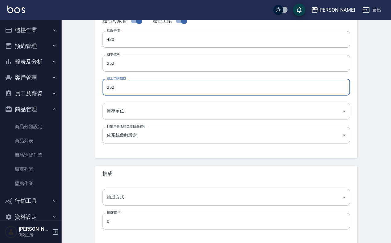
type input "252"
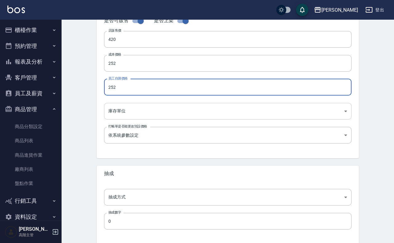
click at [165, 110] on body "上越傑森 登出 櫃檯作業 打帳單 帳單列表 掛單列表 座位開單 營業儀表板 現金收支登錄 高階收支登錄 材料自購登錄 每日結帳 排班表 現場電腦打卡 掃碼打卡…" at bounding box center [197, 58] width 394 height 425
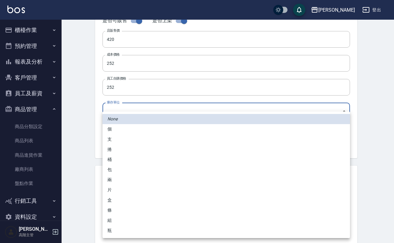
click at [143, 167] on li "包" at bounding box center [226, 170] width 247 height 10
type input "包"
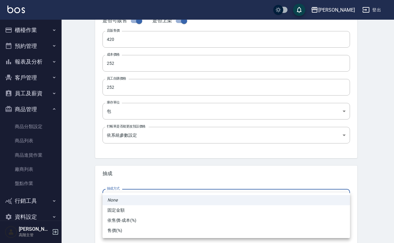
click at [153, 195] on body "上越傑森 登出 櫃檯作業 打帳單 帳單列表 掛單列表 座位開單 營業儀表板 現金收支登錄 高階收支登錄 材料自購登錄 每日結帳 排班表 現場電腦打卡 掃碼打卡…" at bounding box center [197, 58] width 394 height 425
click at [144, 195] on li "依售價-成本(%)" at bounding box center [226, 221] width 247 height 10
type input "byCost"
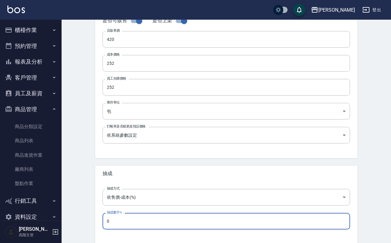
click at [106, 195] on input "0" at bounding box center [226, 221] width 247 height 17
type input "50"
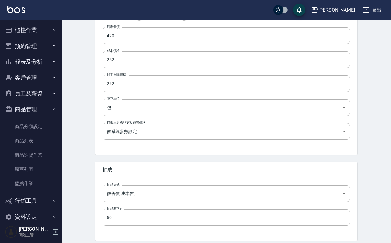
scroll to position [181, 0]
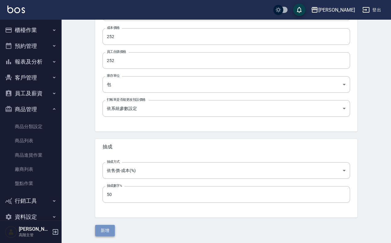
click at [111, 195] on button "新增" at bounding box center [105, 230] width 20 height 11
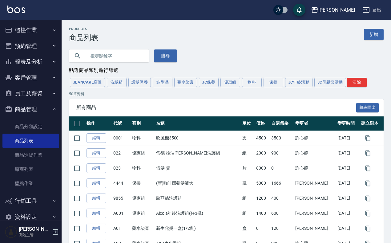
drag, startPoint x: 377, startPoint y: 33, endPoint x: 378, endPoint y: 15, distance: 17.9
click at [315, 33] on link "新增" at bounding box center [374, 34] width 20 height 11
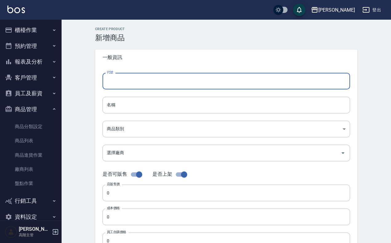
click at [165, 82] on input "代號" at bounding box center [226, 81] width 247 height 17
type input "Q994"
click at [145, 110] on input "名稱" at bounding box center [226, 105] width 247 height 17
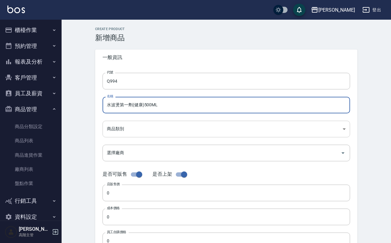
type input "水波燙第一劑(健康)500ML"
click at [141, 128] on body "上越傑森 登出 櫃檯作業 打帳單 帳單列表 掛單列表 座位開單 營業儀表板 現金收支登錄 高階收支登錄 材料自購登錄 每日結帳 排班表 現場電腦打卡 掃碼打卡…" at bounding box center [195, 212] width 391 height 425
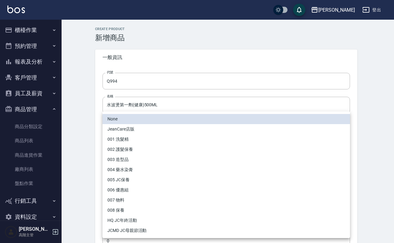
click at [144, 171] on li "004 藥水染膏" at bounding box center [226, 170] width 247 height 10
type input "3804ce1e-d5d3-4fbe-b713-9fce7e4b6b4e"
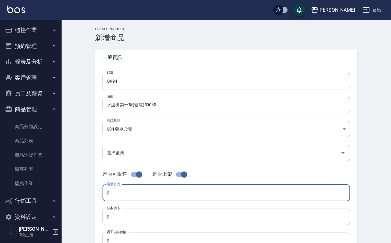
click at [126, 191] on input "0" at bounding box center [226, 193] width 247 height 17
type input "410"
click at [120, 195] on input "0" at bounding box center [226, 217] width 247 height 17
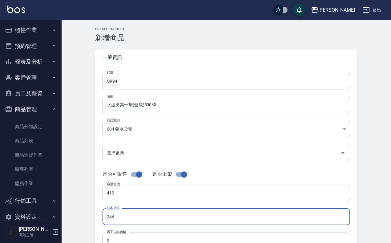
type input "246"
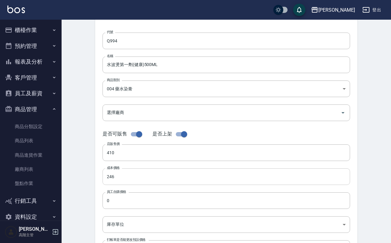
scroll to position [77, 0]
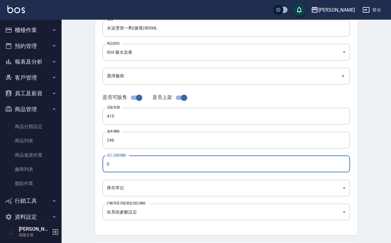
click at [130, 164] on input "0" at bounding box center [226, 164] width 247 height 17
type input "246"
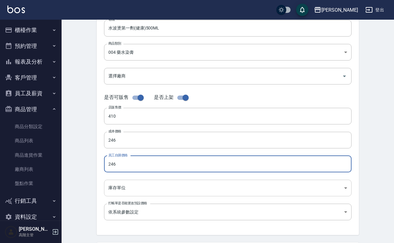
click at [131, 183] on body "上越傑森 登出 櫃檯作業 打帳單 帳單列表 掛單列表 座位開單 營業儀表板 現金收支登錄 高階收支登錄 材料自購登錄 每日結帳 排班表 現場電腦打卡 掃碼打卡…" at bounding box center [197, 135] width 394 height 425
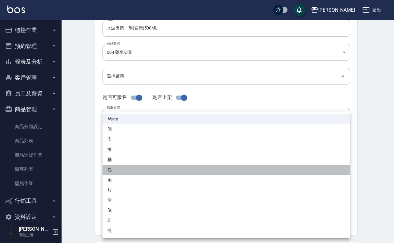
click at [141, 172] on li "包" at bounding box center [226, 170] width 247 height 10
type input "包"
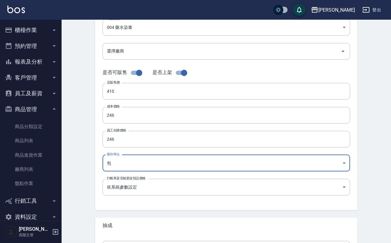
scroll to position [115, 0]
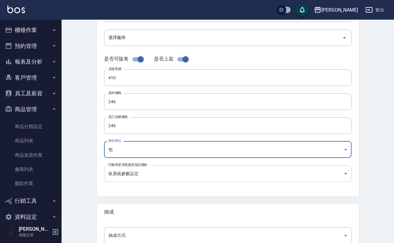
click at [125, 173] on body "上越傑森 登出 櫃檯作業 打帳單 帳單列表 掛單列表 座位開單 營業儀表板 現金收支登錄 高階收支登錄 材料自購登錄 每日結帳 排班表 現場電腦打卡 掃碼打卡…" at bounding box center [197, 97] width 394 height 425
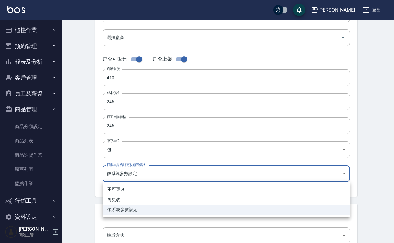
click at [58, 158] on div at bounding box center [197, 121] width 394 height 243
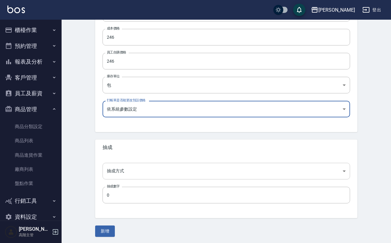
scroll to position [181, 0]
click at [128, 171] on body "上越傑森 登出 櫃檯作業 打帳單 帳單列表 掛單列表 座位開單 營業儀表板 現金收支登錄 高階收支登錄 材料自購登錄 每日結帳 排班表 現場電腦打卡 掃碼打卡…" at bounding box center [195, 31] width 391 height 425
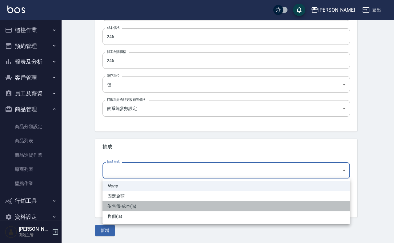
click at [136, 195] on li "依售價-成本(%)" at bounding box center [226, 207] width 247 height 10
type input "byCost"
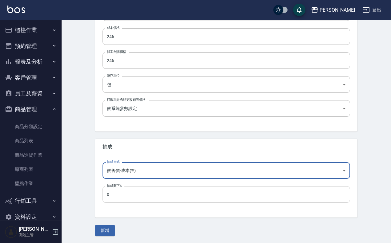
click at [129, 195] on input "0" at bounding box center [226, 195] width 247 height 17
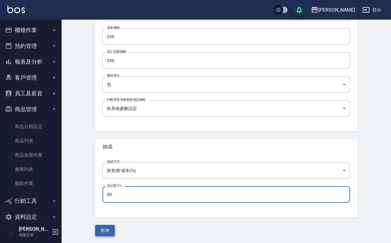
type input "50"
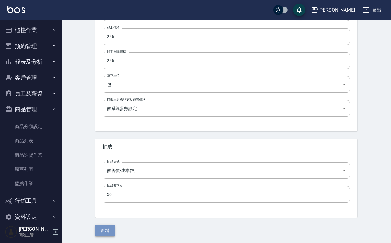
click at [100, 195] on button "新增" at bounding box center [105, 230] width 20 height 11
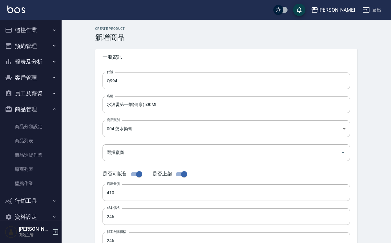
scroll to position [0, 0]
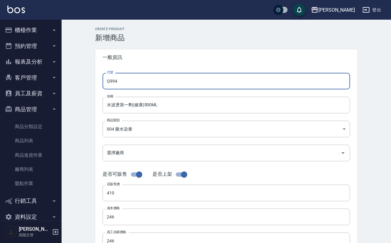
click at [127, 81] on input "Q994" at bounding box center [226, 81] width 247 height 17
type input "Q993"
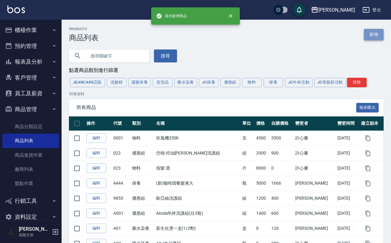
click at [315, 36] on link "新增" at bounding box center [374, 34] width 20 height 11
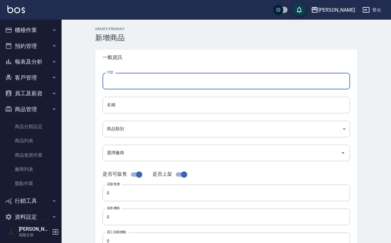
click at [143, 88] on input "代號" at bounding box center [226, 81] width 247 height 17
type input "Q992"
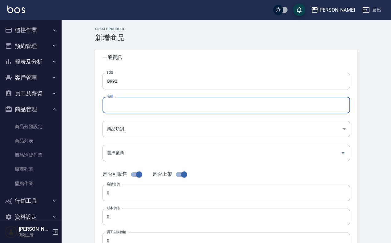
click at [147, 103] on input "名稱" at bounding box center [226, 105] width 247 height 17
click at [127, 103] on input "水波塑型水(受損)500ML" at bounding box center [226, 105] width 247 height 17
type input "水波塑型(受損)500ML"
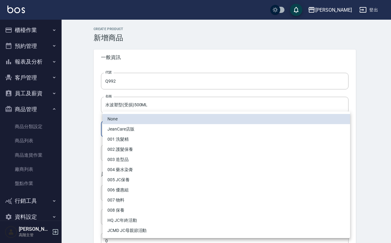
click at [148, 125] on body "上越傑森 登出 櫃檯作業 打帳單 帳單列表 掛單列表 座位開單 營業儀表板 現金收支登錄 高階收支登錄 材料自購登錄 每日結帳 排班表 現場電腦打卡 掃碼打卡…" at bounding box center [195, 212] width 391 height 425
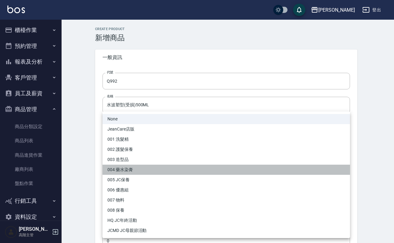
click at [150, 169] on li "004 藥水染膏" at bounding box center [226, 170] width 247 height 10
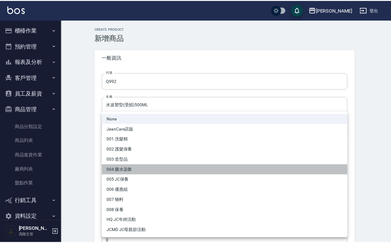
type input "3804ce1e-d5d3-4fbe-b713-9fce7e4b6b4e"
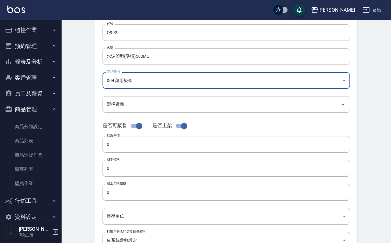
scroll to position [115, 0]
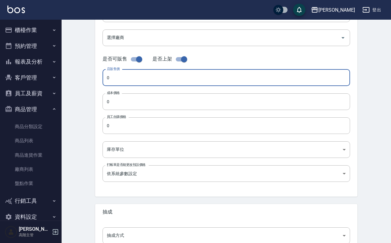
click at [129, 77] on input "0" at bounding box center [226, 78] width 247 height 17
type input "410"
click at [139, 98] on input "0" at bounding box center [226, 102] width 247 height 17
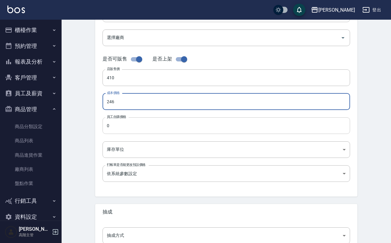
type input "246"
click at [142, 125] on input "0" at bounding box center [226, 126] width 247 height 17
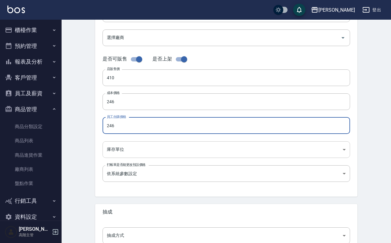
type input "246"
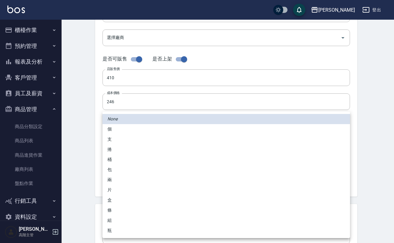
click at [192, 150] on body "上越傑森 登出 櫃檯作業 打帳單 帳單列表 掛單列表 座位開單 營業儀表板 現金收支登錄 高階收支登錄 材料自購登錄 每日結帳 排班表 現場電腦打卡 掃碼打卡…" at bounding box center [197, 97] width 394 height 425
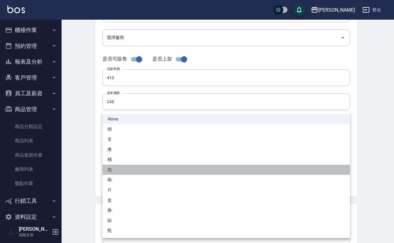
click at [142, 170] on li "包" at bounding box center [226, 170] width 247 height 10
type input "包"
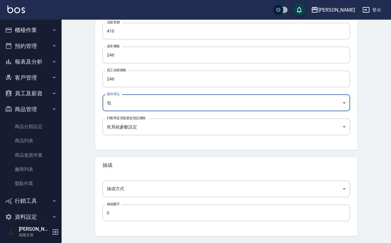
scroll to position [181, 0]
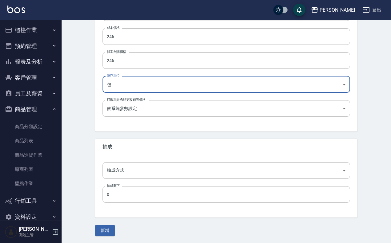
click at [138, 179] on div "抽成方式 ​ 抽成方式 抽成數字 0 抽成數字" at bounding box center [226, 186] width 262 height 63
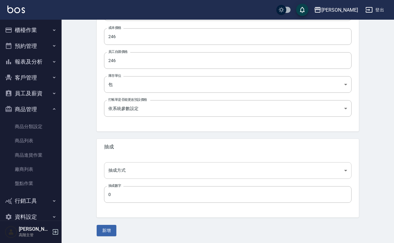
click at [139, 175] on body "上越傑森 登出 櫃檯作業 打帳單 帳單列表 掛單列表 座位開單 營業儀表板 現金收支登錄 高階收支登錄 材料自購登錄 每日結帳 排班表 現場電腦打卡 掃碼打卡…" at bounding box center [197, 31] width 394 height 425
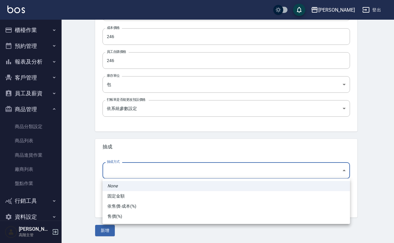
click at [139, 195] on li "售價(%)" at bounding box center [226, 217] width 247 height 10
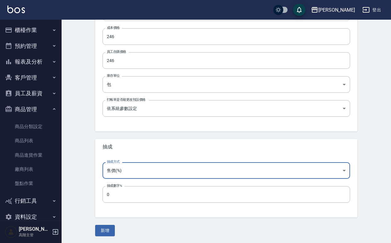
click at [146, 172] on body "上越傑森 登出 櫃檯作業 打帳單 帳單列表 掛單列表 座位開單 營業儀表板 現金收支登錄 高階收支登錄 材料自購登錄 每日結帳 排班表 現場電腦打卡 掃碼打卡…" at bounding box center [195, 31] width 391 height 425
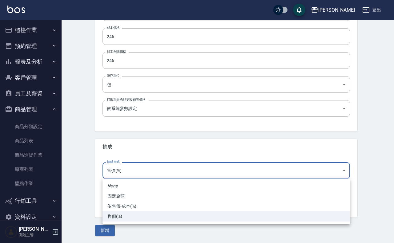
click at [141, 195] on li "依售價-成本(%)" at bounding box center [226, 207] width 247 height 10
type input "byCost"
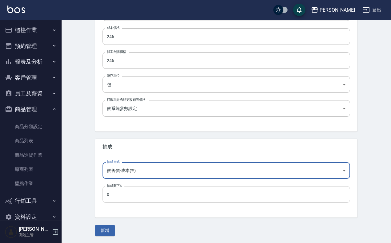
click at [140, 188] on input "0" at bounding box center [226, 195] width 247 height 17
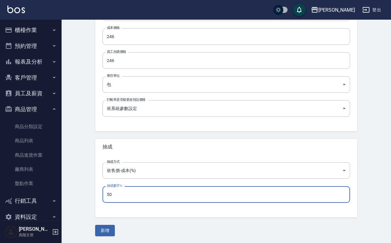
type input "50"
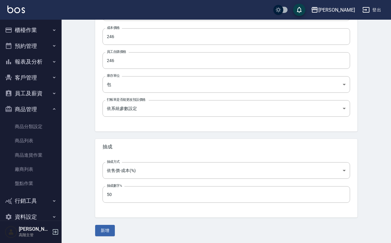
click at [93, 195] on div "Create Product 新增商品 一般資訊 代號 Q992 代號 名稱 水波塑型(受損)500ML 名稱 商品類別 004 藥水染膏 3804ce1…" at bounding box center [226, 41] width 277 height 390
click at [106, 195] on button "新增" at bounding box center [105, 230] width 20 height 11
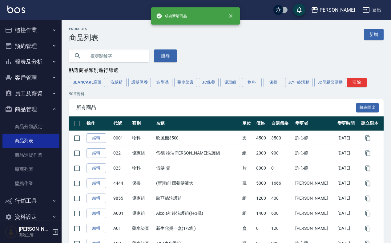
drag, startPoint x: 98, startPoint y: 52, endPoint x: 102, endPoint y: 52, distance: 4.0
click at [99, 52] on input "text" at bounding box center [115, 56] width 58 height 17
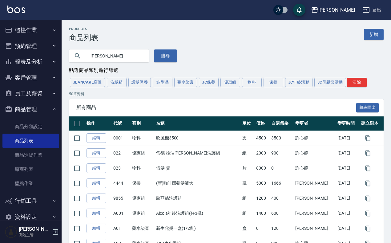
type input "華旭"
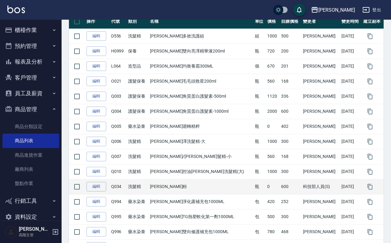
scroll to position [115, 0]
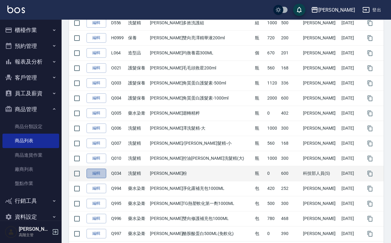
click at [94, 173] on link "編輯" at bounding box center [96, 174] width 20 height 10
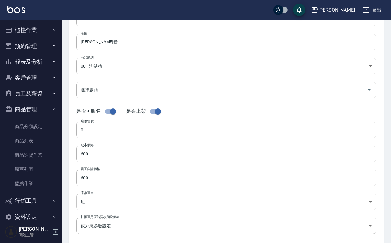
scroll to position [77, 0]
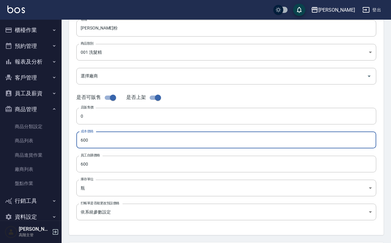
click at [100, 142] on input "600" at bounding box center [226, 140] width 300 height 17
click at [95, 140] on input "600" at bounding box center [226, 140] width 300 height 17
click at [94, 140] on input "600" at bounding box center [226, 140] width 300 height 17
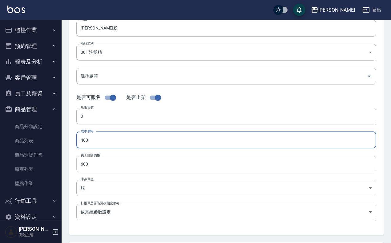
type input "480"
click at [100, 158] on input "600" at bounding box center [226, 164] width 300 height 17
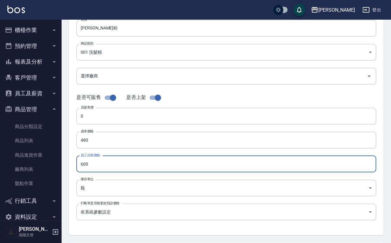
click at [100, 158] on input "600" at bounding box center [226, 164] width 300 height 17
type input "480"
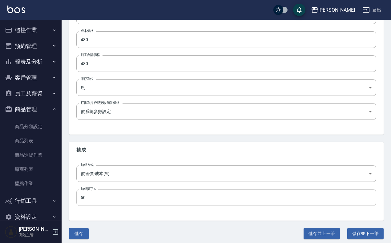
scroll to position [181, 0]
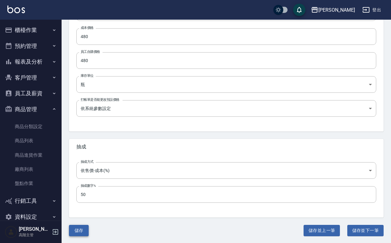
click at [80, 195] on button "儲存" at bounding box center [79, 230] width 20 height 11
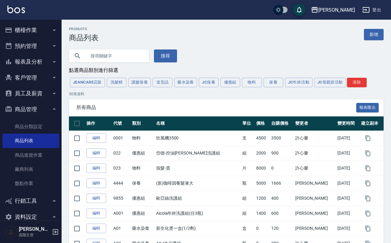
click at [141, 57] on input "text" at bounding box center [115, 56] width 58 height 17
type input "漂"
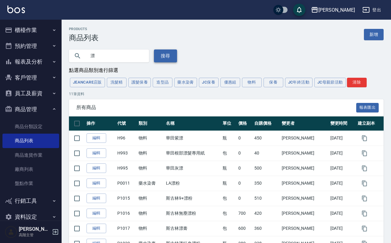
drag, startPoint x: 168, startPoint y: 55, endPoint x: 178, endPoint y: 60, distance: 10.9
click at [168, 55] on button "搜尋" at bounding box center [165, 56] width 23 height 13
drag, startPoint x: 36, startPoint y: 42, endPoint x: 39, endPoint y: 17, distance: 25.7
click at [36, 42] on button "預約管理" at bounding box center [30, 46] width 57 height 16
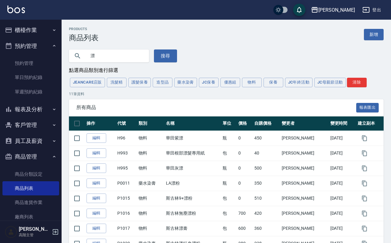
click at [36, 29] on button "櫃檯作業" at bounding box center [30, 30] width 57 height 16
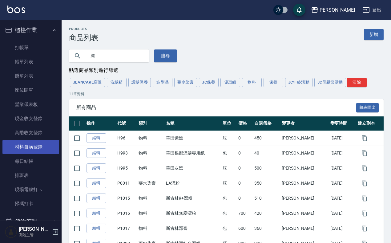
click at [42, 148] on link "材料自購登錄" at bounding box center [30, 147] width 57 height 14
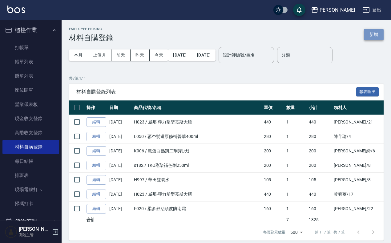
click at [315, 30] on button "新增" at bounding box center [374, 34] width 20 height 11
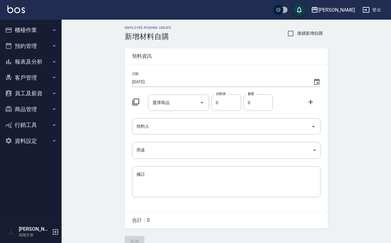
click at [163, 94] on div "選擇商品 選擇商品" at bounding box center [178, 101] width 64 height 19
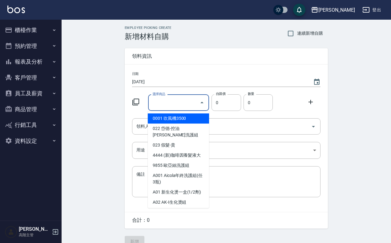
click at [166, 99] on div "選擇商品 選擇商品" at bounding box center [178, 103] width 61 height 16
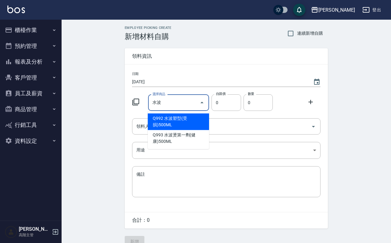
click at [183, 121] on li "Q992 水波塑型(受損)500ML" at bounding box center [178, 122] width 61 height 17
type input "水波塑型(受損)500ML"
type input "246"
type input "1"
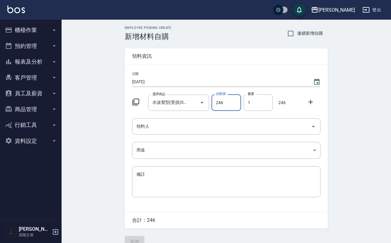
drag, startPoint x: 323, startPoint y: 107, endPoint x: 314, endPoint y: 107, distance: 8.9
click at [316, 107] on div "日期 [DATE] 選擇商品 水波塑型(受損)500ML 選擇商品 自購價 246 自購價 數量 1 數量 246 領料人 領料人 用途 ​ 用途 備註 x …" at bounding box center [226, 139] width 203 height 148
click at [313, 103] on icon at bounding box center [310, 101] width 7 height 7
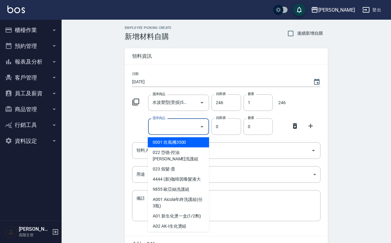
click at [175, 127] on input "選擇商品" at bounding box center [174, 127] width 46 height 11
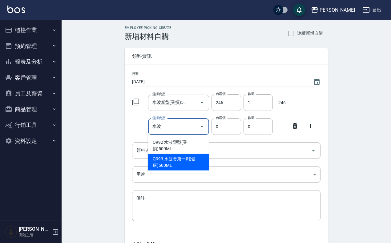
type input "水波燙第一劑(健康)500ML"
type input "246"
type input "1"
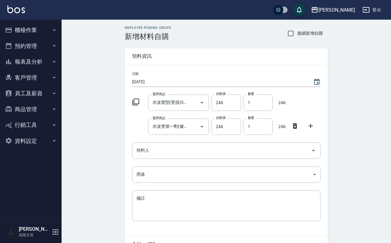
click at [315, 125] on div at bounding box center [312, 125] width 16 height 11
click at [304, 128] on div at bounding box center [297, 125] width 16 height 11
click at [308, 126] on icon at bounding box center [310, 126] width 7 height 7
click at [188, 148] on input "選擇商品" at bounding box center [174, 151] width 46 height 11
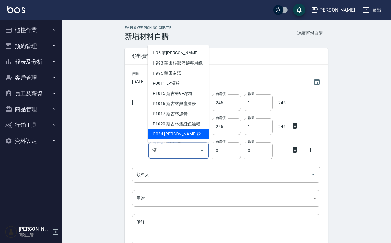
click at [193, 138] on li "Q034 [PERSON_NAME]粉" at bounding box center [178, 134] width 61 height 10
type input "[PERSON_NAME]粉"
type input "480"
type input "1"
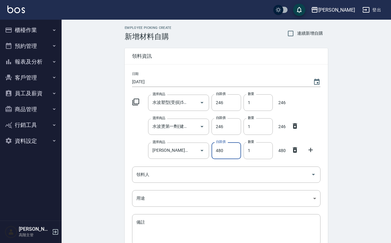
click at [311, 149] on icon at bounding box center [310, 150] width 7 height 7
click at [177, 175] on input "選擇商品" at bounding box center [174, 175] width 46 height 11
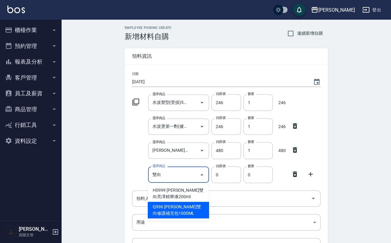
type input "[PERSON_NAME]雙向修護補充包1000ML"
type input "468"
type input "1"
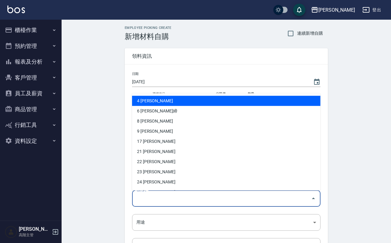
click at [198, 203] on input "領料人" at bounding box center [222, 199] width 174 height 11
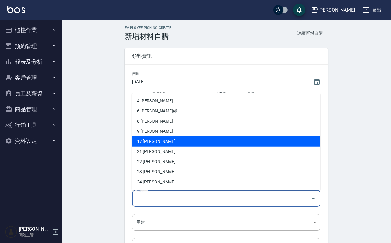
click at [185, 142] on li "17 [PERSON_NAME]" at bounding box center [226, 141] width 188 height 10
type input "黃宥蓁"
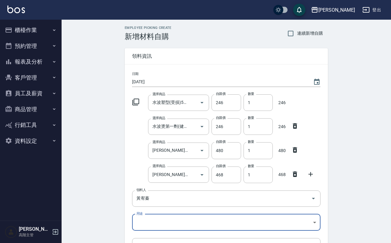
click at [153, 215] on body "上越[PERSON_NAME] 登出 櫃檯作業 打帳單 帳單列表 掛單列表 座位開單 營業儀表板 現金收支登錄 高階收支登錄 材料自購登錄 每日結帳 排班表 …" at bounding box center [195, 163] width 391 height 326
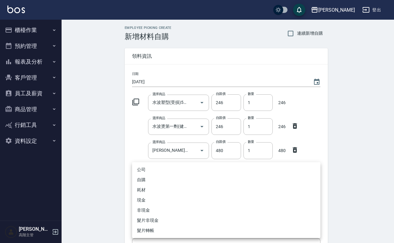
click at [165, 182] on li "自購" at bounding box center [226, 180] width 188 height 10
type input "自購"
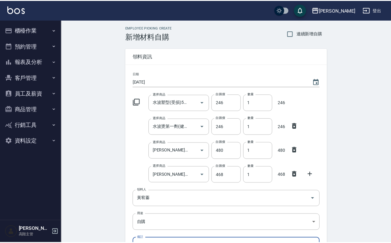
scroll to position [83, 0]
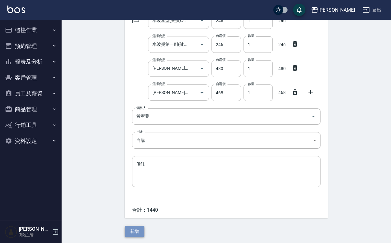
click at [139, 228] on button "新增" at bounding box center [135, 231] width 20 height 11
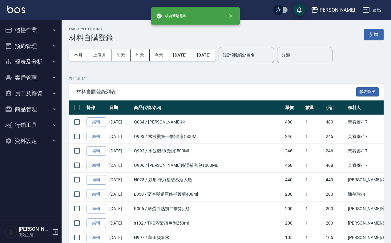
click at [375, 40] on div "Employee Picking 材料自購登錄 新增" at bounding box center [226, 34] width 315 height 15
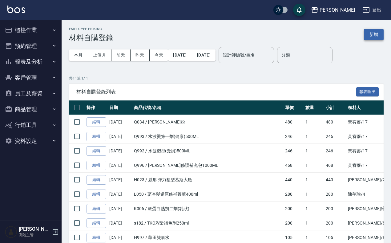
click at [375, 37] on button "新增" at bounding box center [374, 34] width 20 height 11
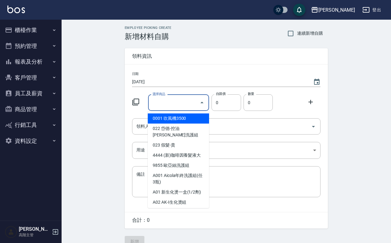
click at [169, 103] on input "選擇商品" at bounding box center [174, 103] width 46 height 11
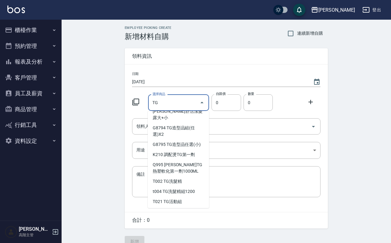
scroll to position [77, 0]
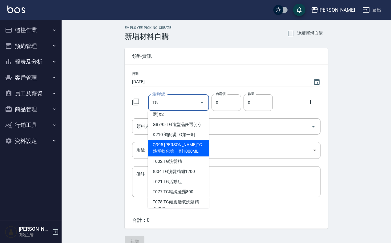
click at [186, 142] on li "Q995 [PERSON_NAME]TG熱塑軟化第一劑1000ML" at bounding box center [178, 148] width 61 height 17
type input "[PERSON_NAME]TG熱塑軟化第一劑1000ML"
type input "300"
type input "1"
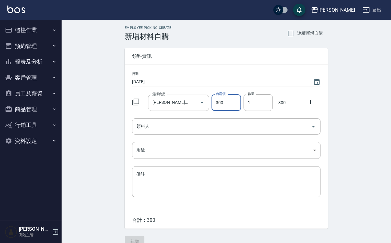
click at [312, 103] on icon at bounding box center [310, 101] width 7 height 7
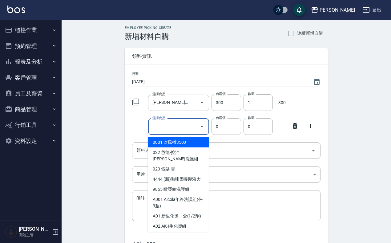
click at [183, 126] on input "選擇商品" at bounding box center [174, 127] width 46 height 11
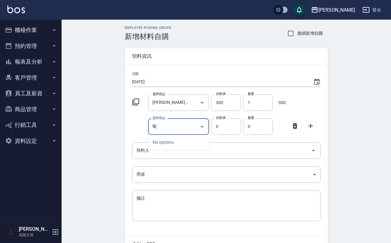
type input "敬"
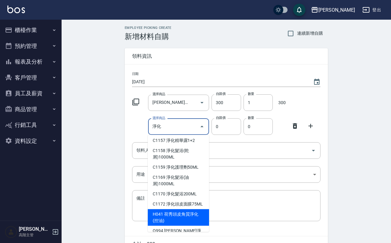
scroll to position [62, 0]
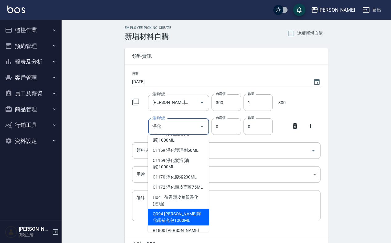
type input "[PERSON_NAME]淨化露補充包1000ML"
type input "252"
type input "1"
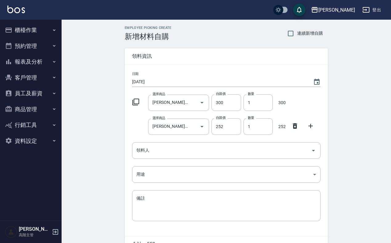
click at [313, 126] on icon at bounding box center [310, 126] width 7 height 7
click at [174, 152] on input "選擇商品" at bounding box center [174, 151] width 46 height 11
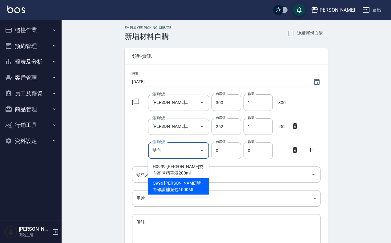
type input "[PERSON_NAME]雙向修護補充包1000ML"
type input "468"
type input "1"
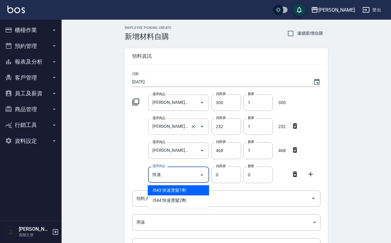
type input "快"
type input "溫塑免軟化第一劑500ML"
type input "420"
type input "1"
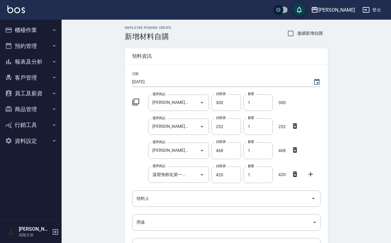
click at [308, 175] on icon at bounding box center [310, 174] width 4 height 4
click at [178, 202] on input "選擇商品" at bounding box center [174, 199] width 46 height 11
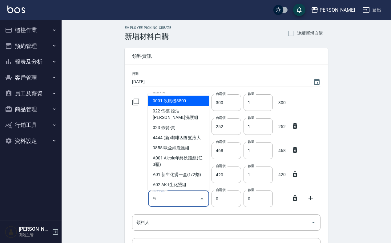
type input "安"
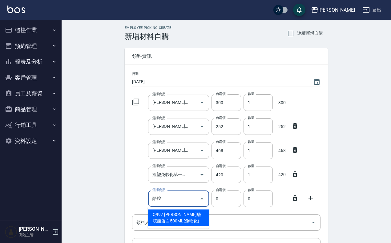
type input "[PERSON_NAME]酪胺酸蛋白500ML(免軟化)"
type input "390"
type input "1"
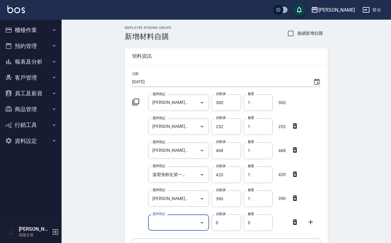
click at [293, 225] on icon at bounding box center [294, 222] width 7 height 7
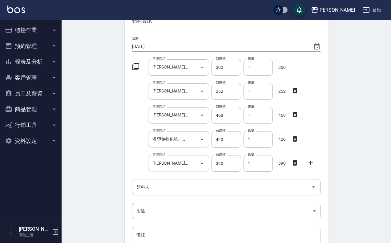
scroll to position [77, 0]
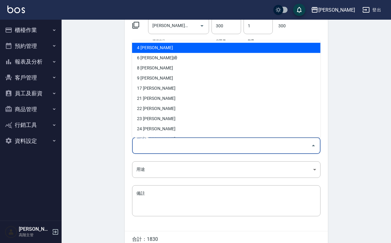
click at [195, 148] on input "領料人" at bounding box center [222, 146] width 174 height 11
click at [188, 48] on li "4 [PERSON_NAME]" at bounding box center [226, 48] width 188 height 10
type input "陳芊瑜"
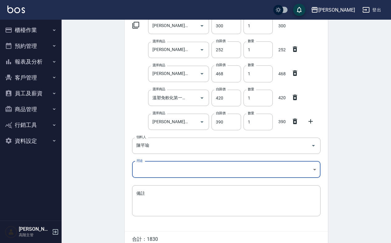
click at [156, 173] on body "上越[PERSON_NAME] 登出 櫃檯作業 打帳單 帳單列表 掛單列表 座位開單 營業儀表板 現金收支登錄 高階收支登錄 材料自購登錄 每日結帳 排班表 …" at bounding box center [195, 98] width 391 height 350
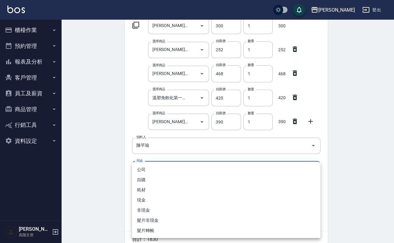
click at [158, 178] on li "自購" at bounding box center [226, 180] width 188 height 10
type input "自購"
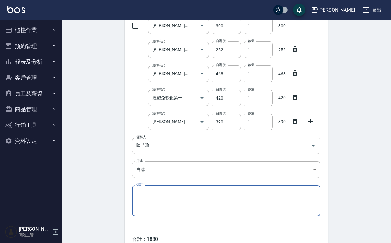
scroll to position [107, 0]
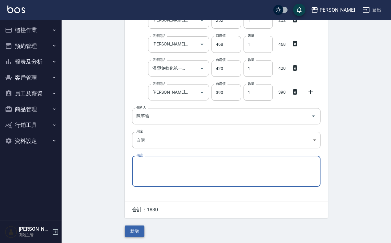
click at [143, 231] on button "新增" at bounding box center [135, 231] width 20 height 11
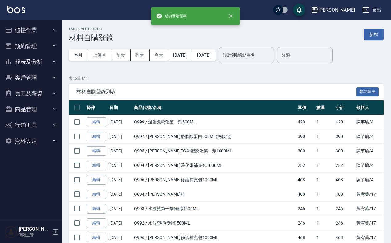
click at [373, 42] on div "本月 上個月 [DATE] [DATE] [DATE] [DATE] [DATE] 設計師編號/姓名 設計師編號/姓名 分類 分類" at bounding box center [226, 55] width 315 height 26
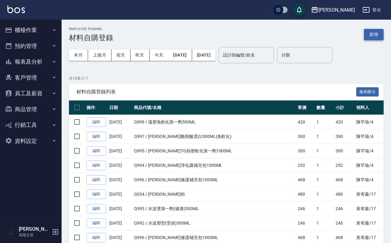
click at [377, 29] on button "新增" at bounding box center [374, 34] width 20 height 11
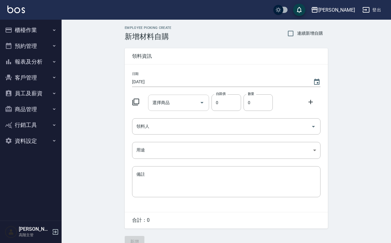
click at [186, 99] on input "選擇商品" at bounding box center [174, 103] width 46 height 11
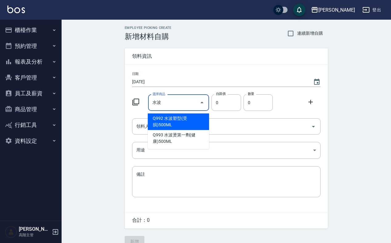
type input "水波塑型(受損)500ML"
type input "246"
type input "1"
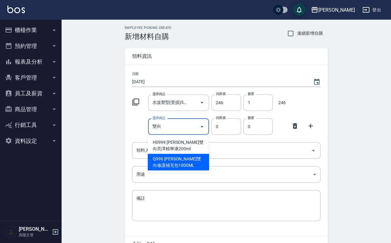
type input "[PERSON_NAME]雙向修護補充包1000ML"
type input "468"
type input "1"
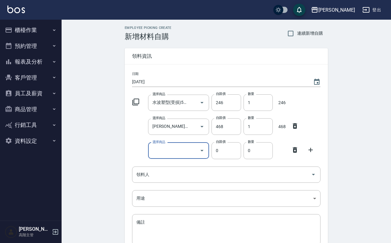
click at [159, 154] on input "選擇商品" at bounding box center [174, 151] width 46 height 11
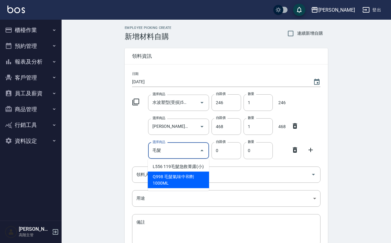
type input "毛髮氣味中和劑1000ML"
type input "750"
type input "1"
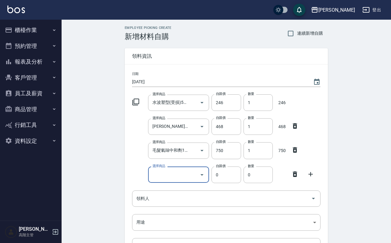
click at [298, 177] on icon at bounding box center [294, 174] width 7 height 7
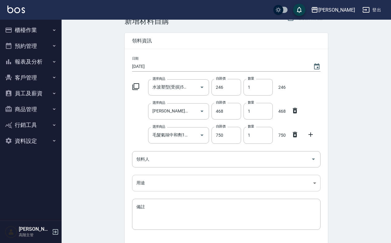
scroll to position [38, 0]
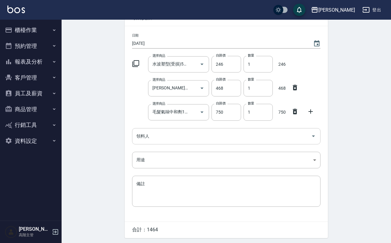
drag, startPoint x: 206, startPoint y: 144, endPoint x: 211, endPoint y: 133, distance: 12.0
click at [206, 144] on div "領料人" at bounding box center [226, 136] width 188 height 16
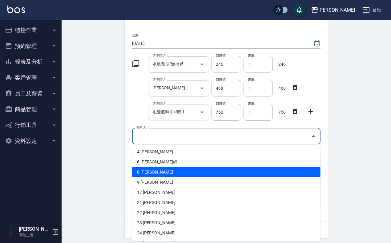
click at [175, 168] on li "8 [PERSON_NAME]" at bounding box center [226, 172] width 188 height 10
type input "[PERSON_NAME]"
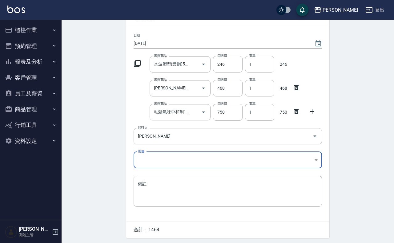
click at [159, 160] on body "上越[PERSON_NAME] 登出 櫃檯作業 打帳單 帳單列表 掛單列表 座位開單 營業儀表板 現金收支登錄 高階收支登錄 材料自購登錄 每日結帳 排班表 …" at bounding box center [197, 113] width 394 height 302
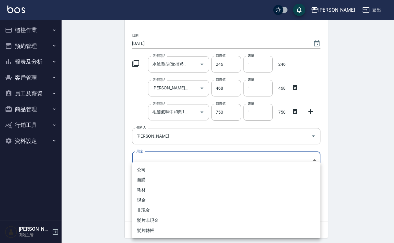
click at [152, 180] on li "自購" at bounding box center [226, 180] width 188 height 10
type input "自購"
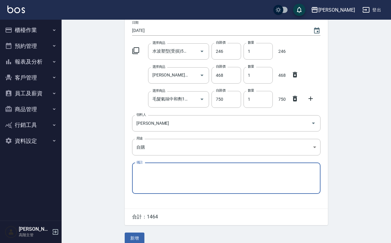
scroll to position [59, 0]
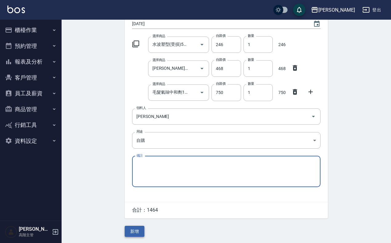
click at [139, 229] on button "新增" at bounding box center [135, 231] width 20 height 11
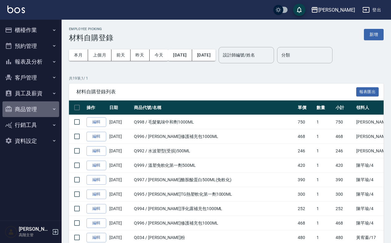
click at [40, 104] on button "商品管理" at bounding box center [30, 110] width 57 height 16
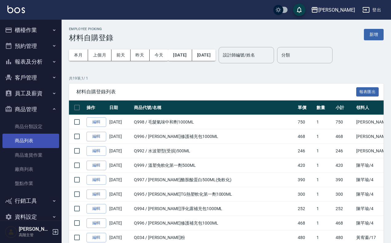
click at [39, 144] on link "商品列表" at bounding box center [30, 141] width 57 height 14
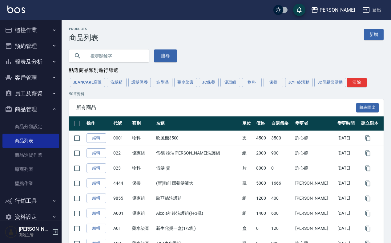
click at [128, 51] on input "text" at bounding box center [115, 56] width 58 height 17
type input "毛毛"
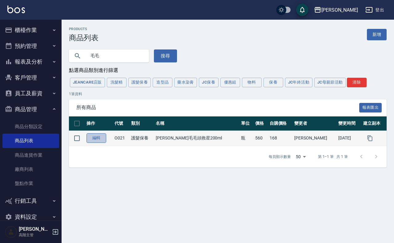
click at [101, 139] on link "編輯" at bounding box center [96, 139] width 20 height 10
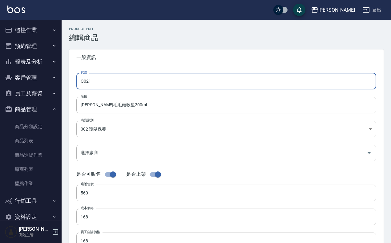
drag, startPoint x: 112, startPoint y: 79, endPoint x: 66, endPoint y: 83, distance: 45.7
click at [66, 83] on div "Product Edit 編輯商品 一般資訊 代號 O021 代號 名稱 [PERSON_NAME]毛毛頭救星200ml 名稱 商品類別 002 護髮保養…" at bounding box center [226, 222] width 329 height 390
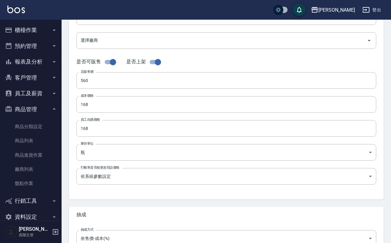
scroll to position [181, 0]
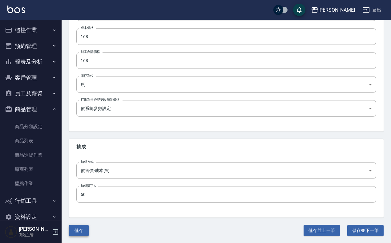
click at [82, 232] on button "儲存" at bounding box center [79, 230] width 20 height 11
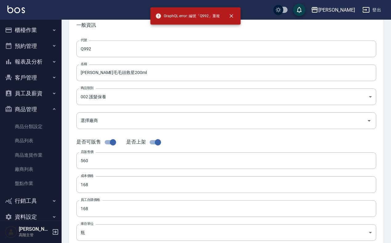
scroll to position [0, 0]
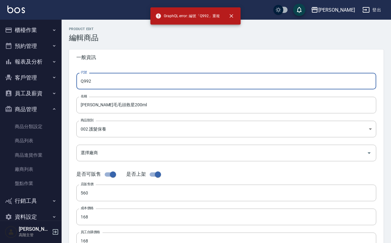
click at [99, 79] on input "Q992" at bounding box center [226, 81] width 300 height 17
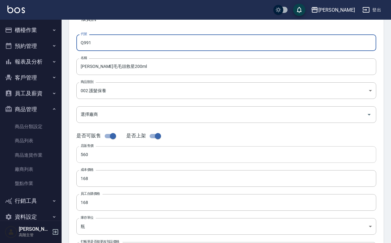
type input "Q991"
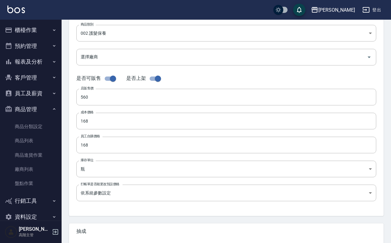
scroll to position [181, 0]
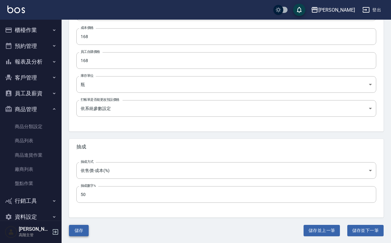
click at [84, 229] on button "儲存" at bounding box center [79, 230] width 20 height 11
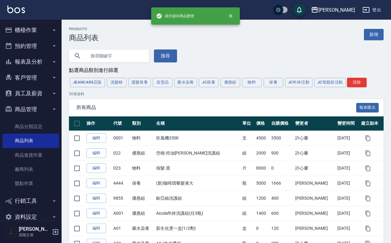
click at [129, 57] on input "text" at bounding box center [115, 56] width 58 height 17
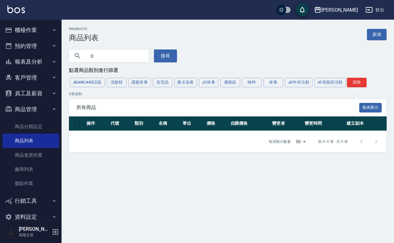
type input "Q"
